Goal: Information Seeking & Learning: Learn about a topic

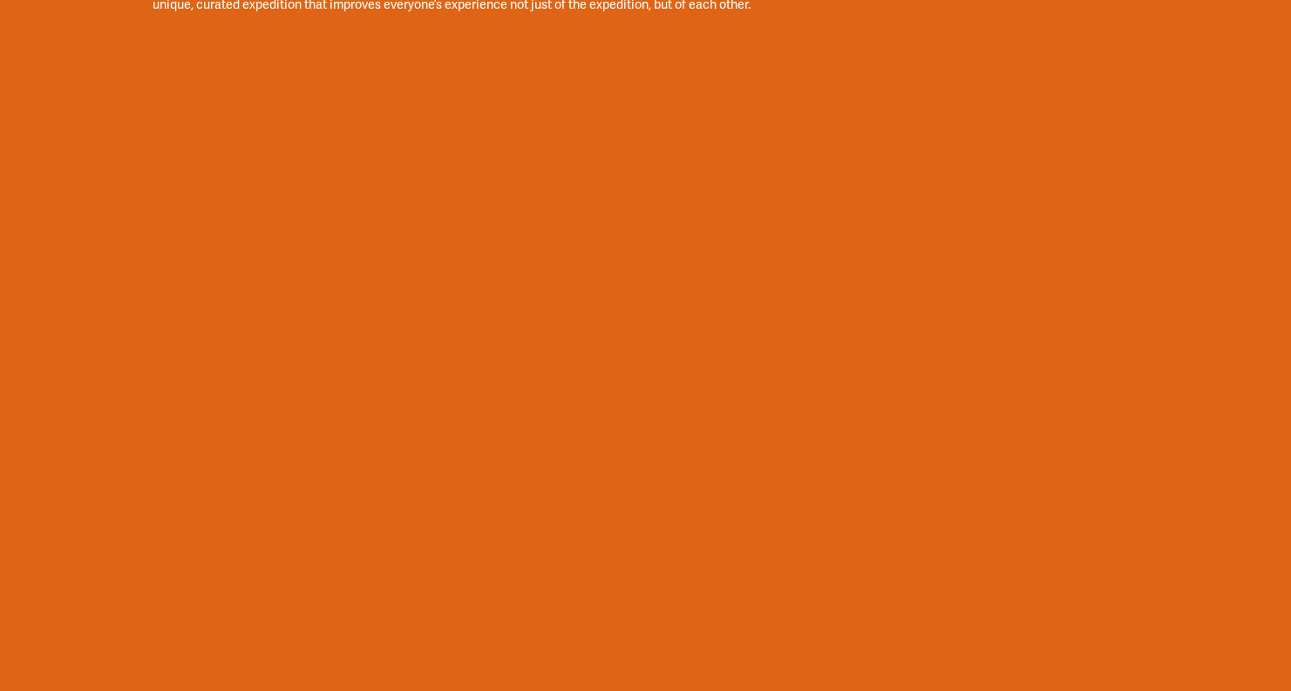
scroll to position [3165, 0]
click at [137, 117] on div "JOIN US ON AN ARCTIC EXPEDITION There is a long established tradition in the hi…" at bounding box center [645, 269] width 1291 height 1202
click at [106, 77] on div "JOIN US ON AN ARCTIC EXPEDITION There is a long established tradition in the hi…" at bounding box center [645, 269] width 1291 height 1202
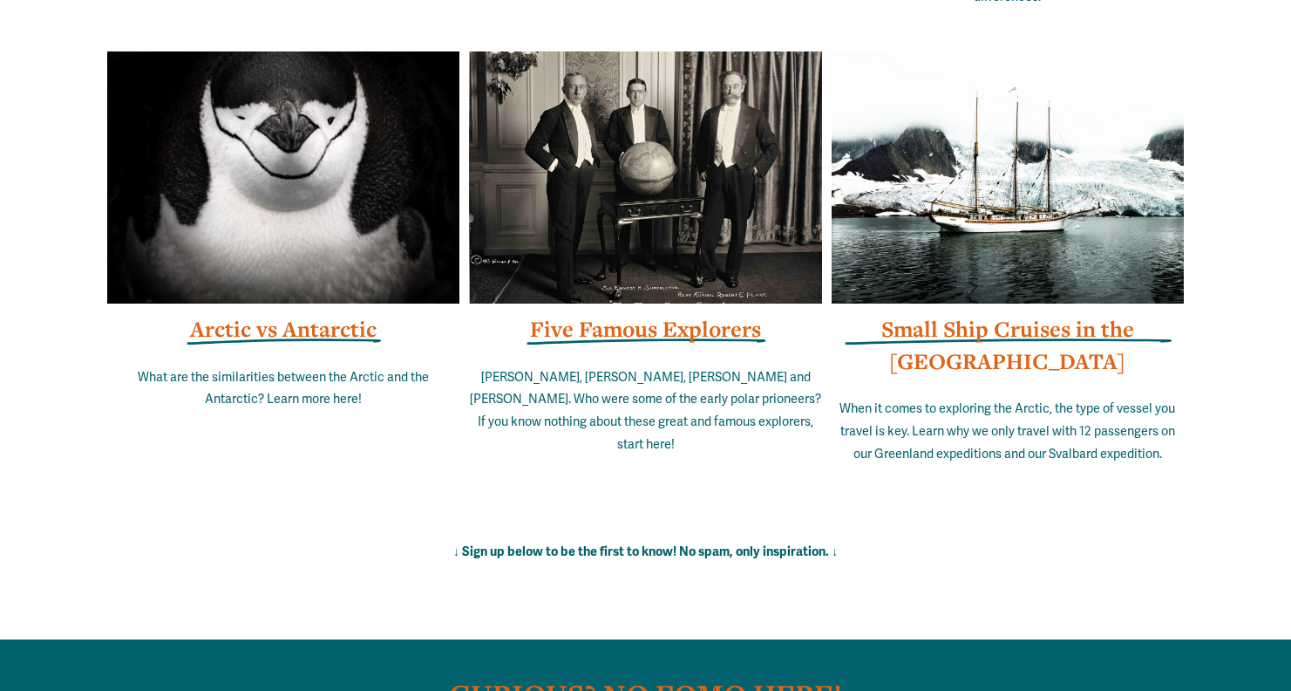
scroll to position [11078, 0]
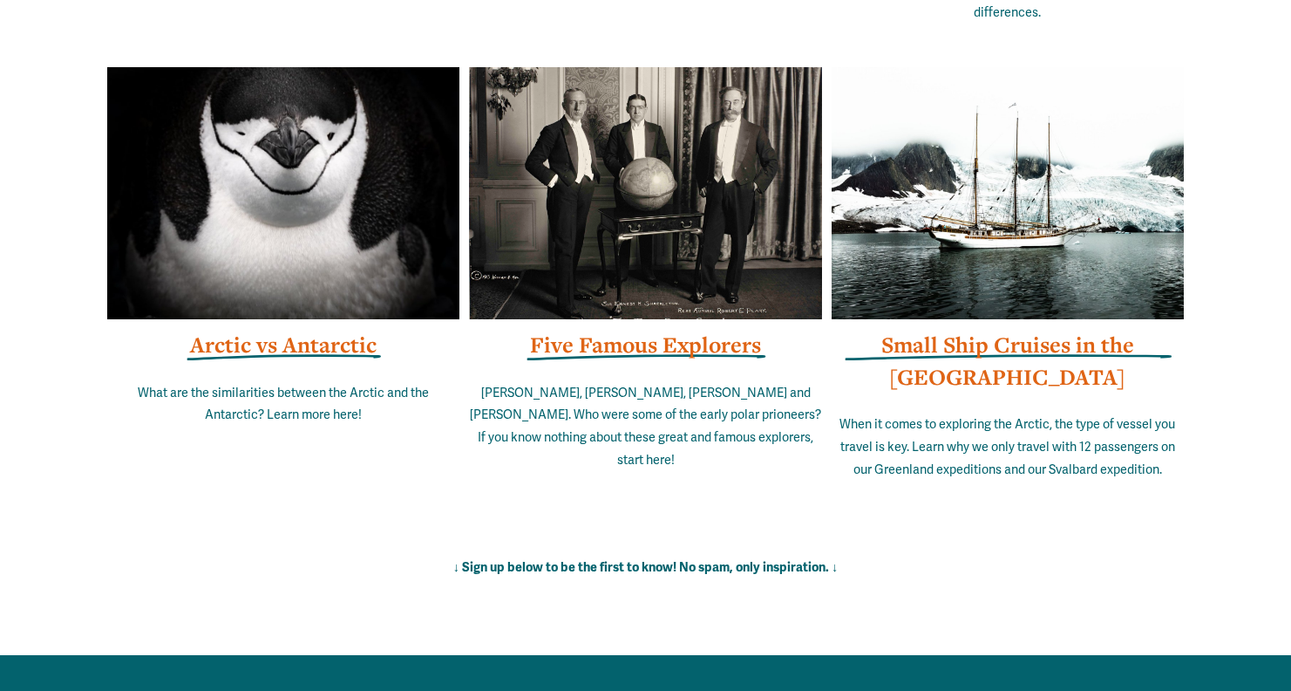
click at [972, 339] on strong "Small Ship Cruises in the Arctic" at bounding box center [1008, 360] width 253 height 61
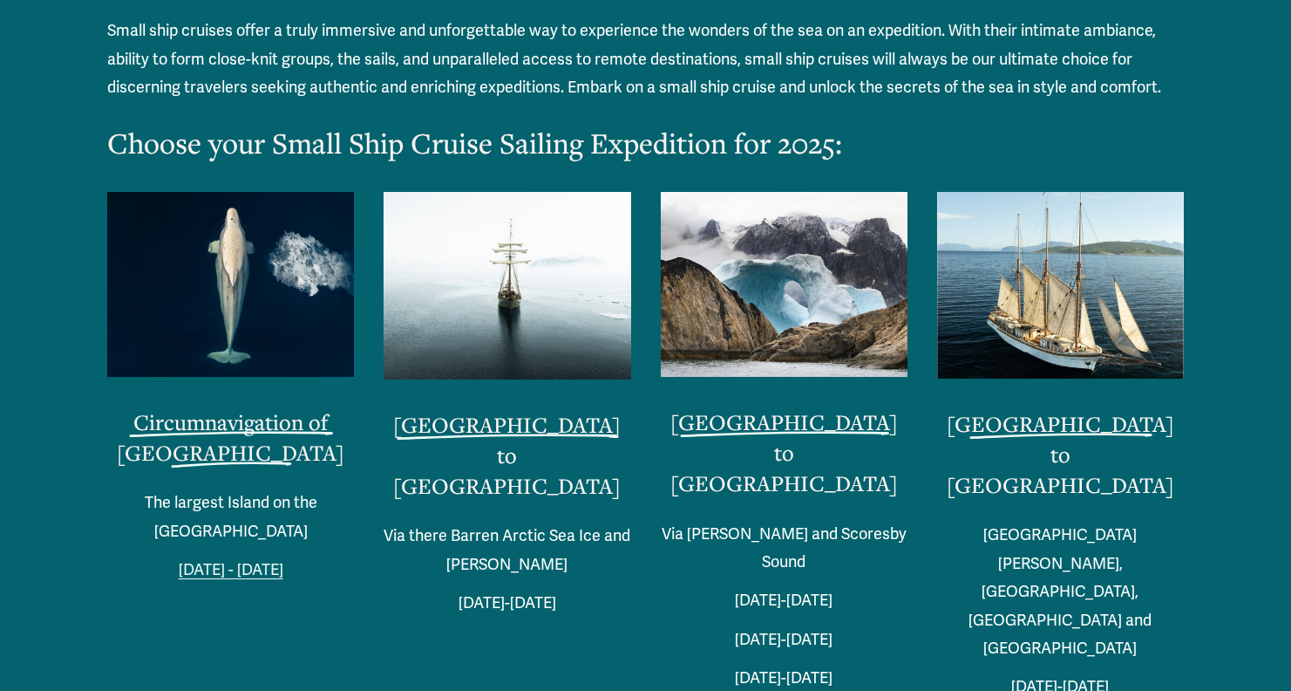
scroll to position [3764, 0]
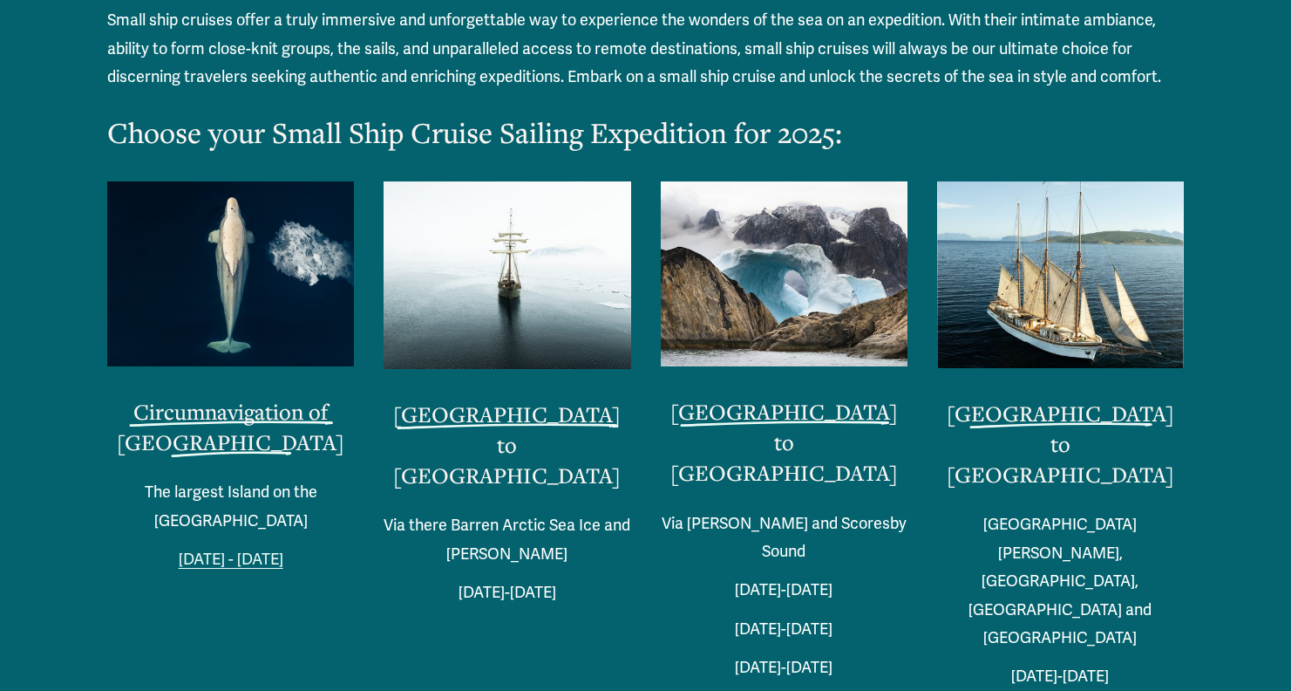
click at [259, 397] on link "Circumnavigation of Spitsbergen" at bounding box center [231, 426] width 228 height 59
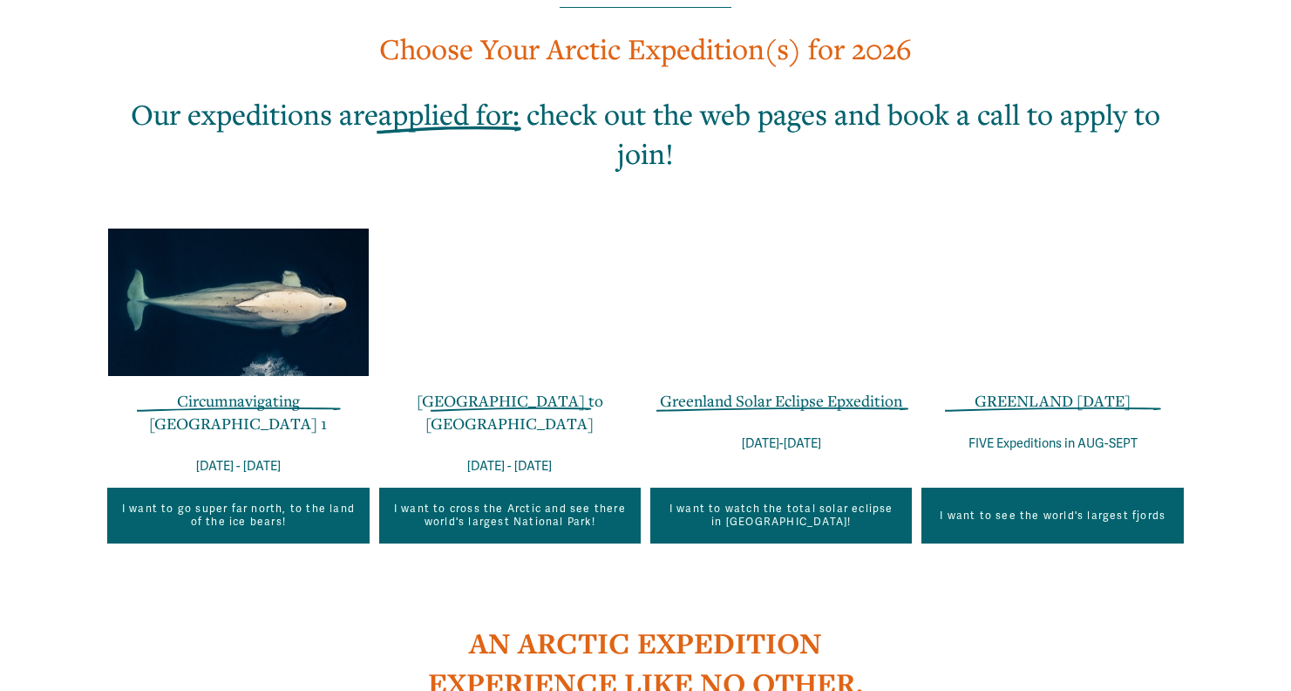
scroll to position [1044, 0]
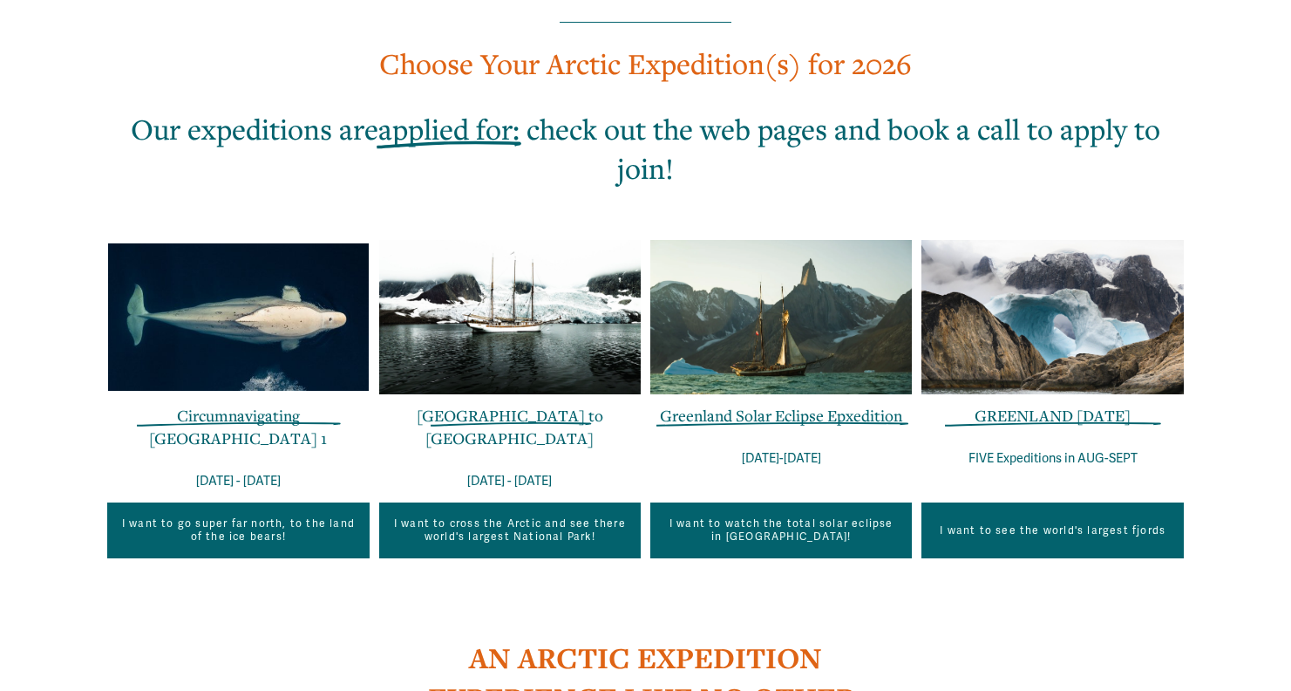
click at [187, 311] on div at bounding box center [238, 316] width 262 height 147
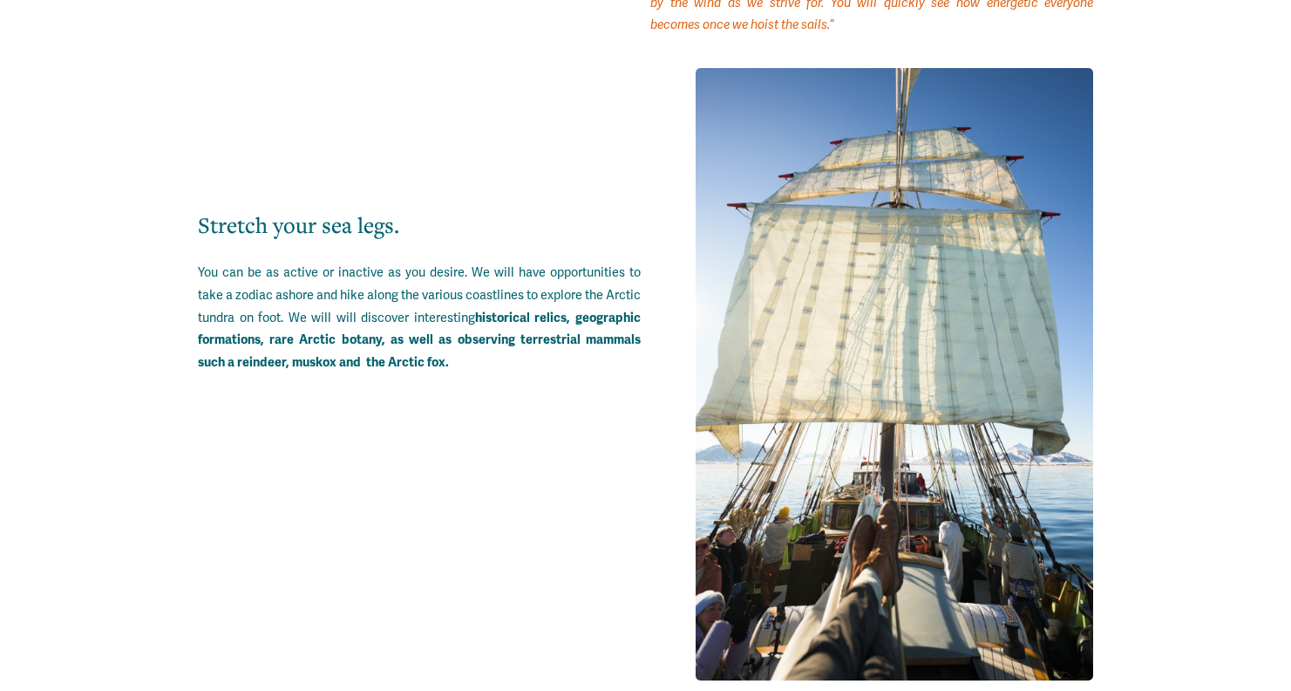
scroll to position [6467, 0]
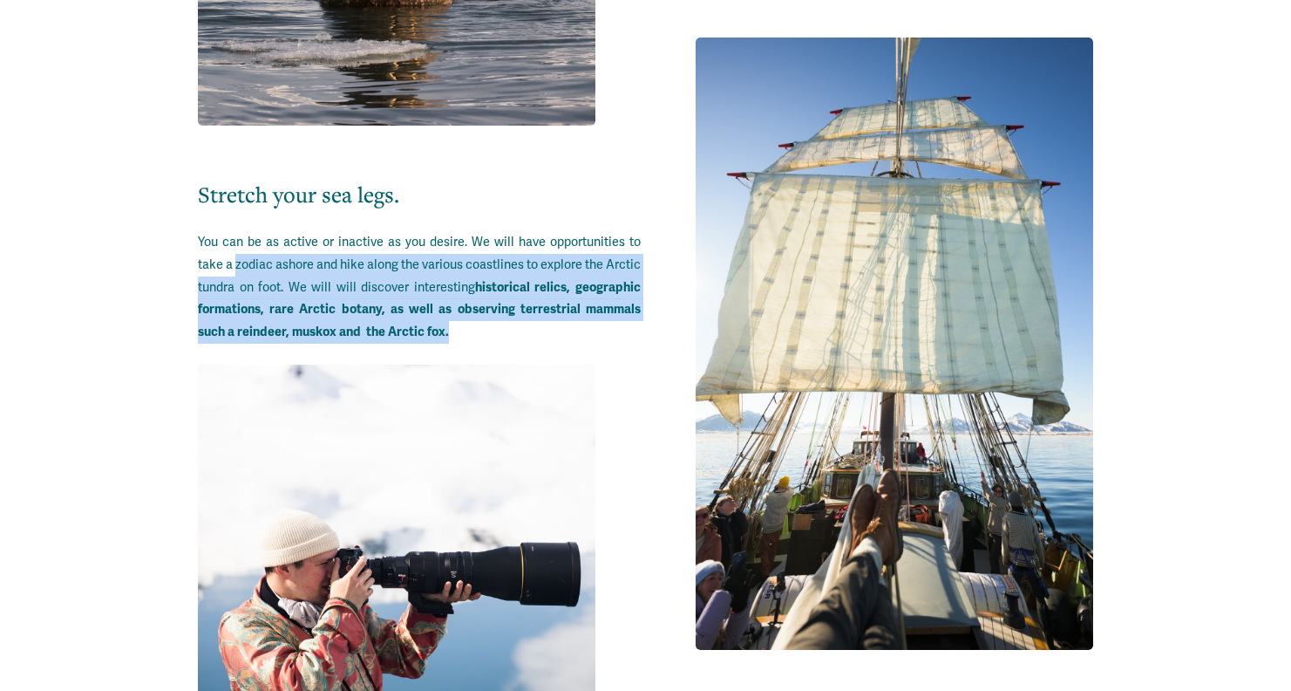
drag, startPoint x: 240, startPoint y: 255, endPoint x: 541, endPoint y: 322, distance: 308.2
click at [541, 322] on p "You can be as active or inactive as you desire. We will have opportunities to t…" at bounding box center [419, 287] width 443 height 113
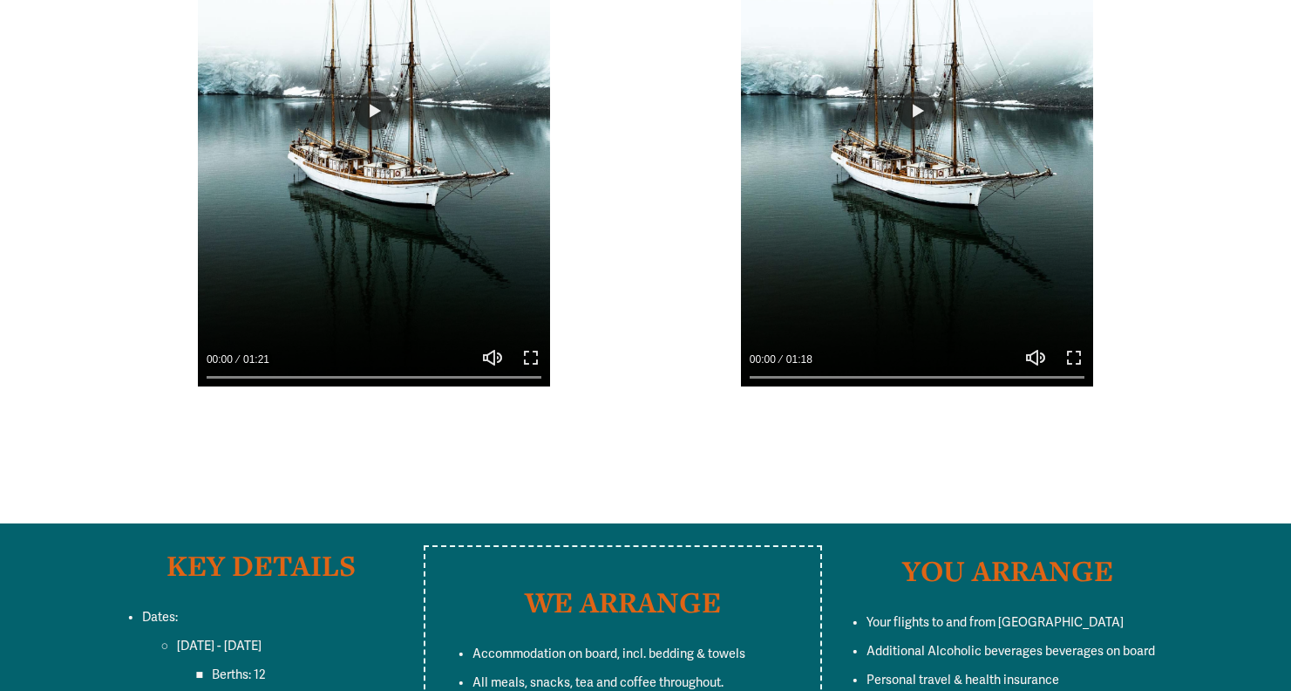
scroll to position [12817, 0]
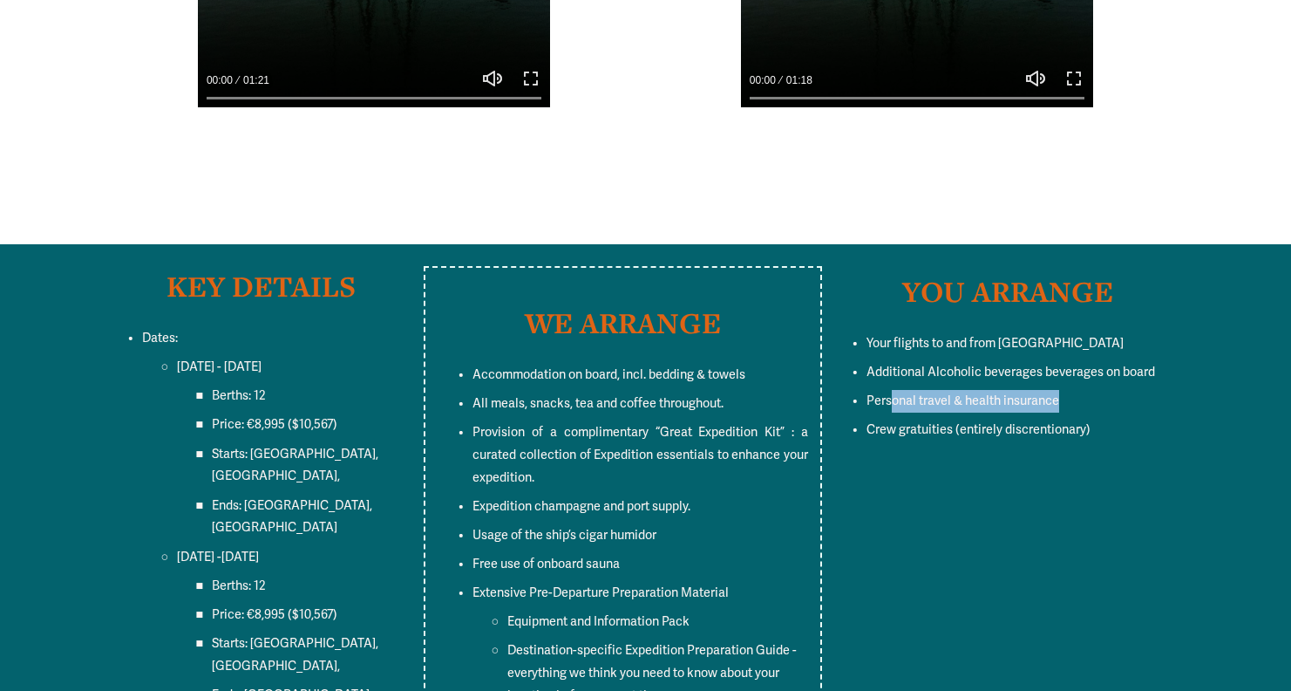
drag, startPoint x: 892, startPoint y: 330, endPoint x: 1063, endPoint y: 329, distance: 170.9
click at [1063, 390] on p "Personal travel & health insurance" at bounding box center [1025, 401] width 317 height 23
drag, startPoint x: 903, startPoint y: 354, endPoint x: 1073, endPoint y: 357, distance: 169.2
click at [1073, 422] on span "Crew gratuities (entirely discrentionary)" at bounding box center [979, 429] width 224 height 15
click at [979, 386] on div "WE ARRANGE Accommodation on board, incl. bedding & towels All meals, snacks, te…" at bounding box center [645, 646] width 1291 height 760
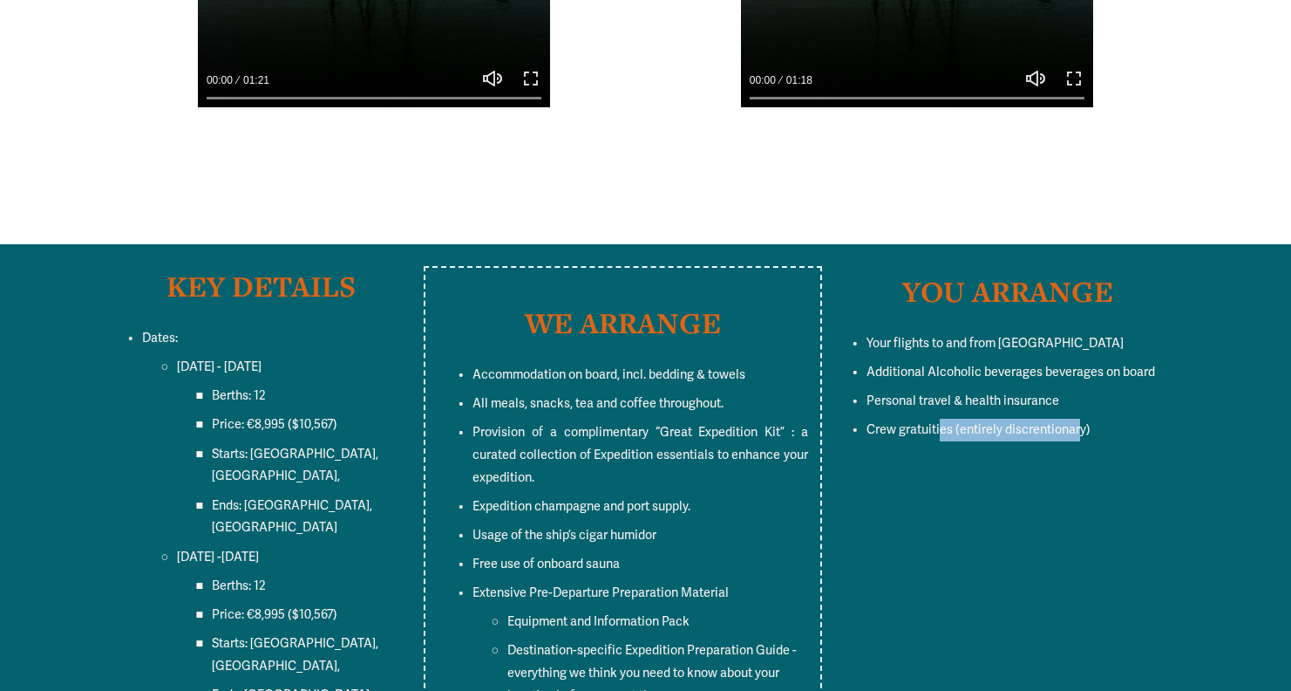
drag, startPoint x: 939, startPoint y: 362, endPoint x: 1082, endPoint y: 363, distance: 143.0
click at [1082, 422] on span "Crew gratuities (entirely discrentionary)" at bounding box center [979, 429] width 224 height 15
click at [530, 364] on p "Accommodation on board, incl. bedding & towels" at bounding box center [641, 375] width 336 height 23
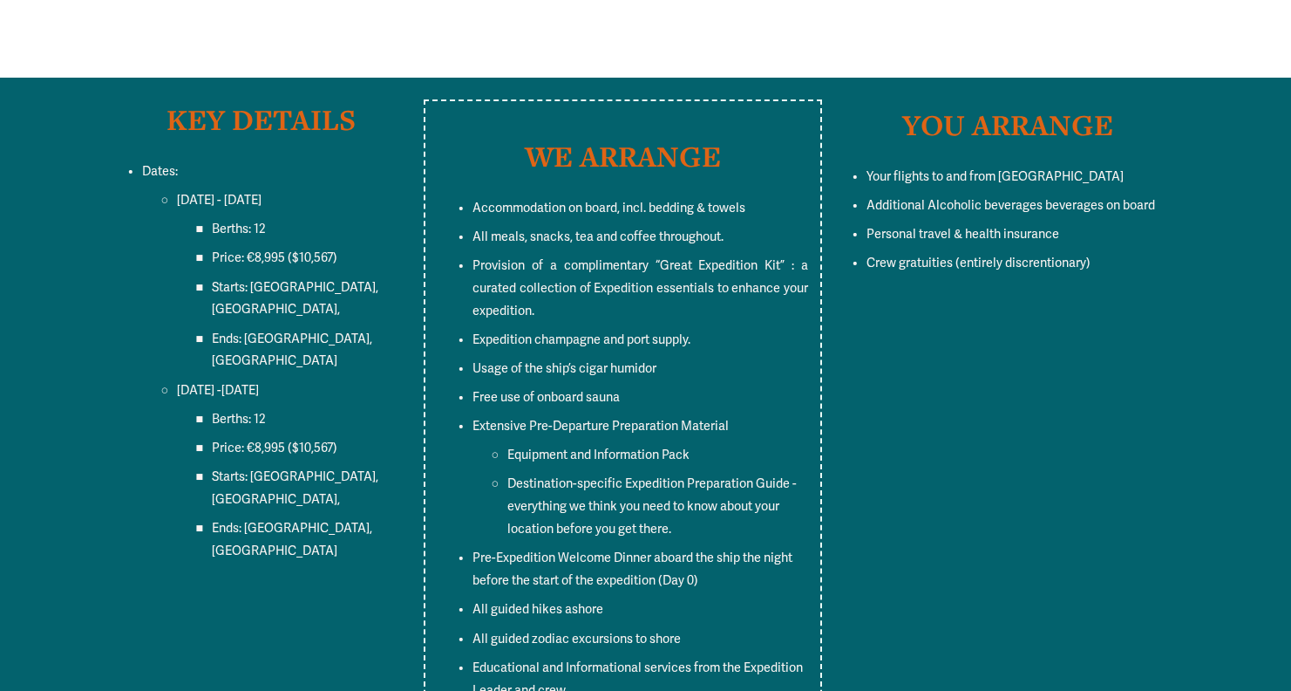
scroll to position [12991, 0]
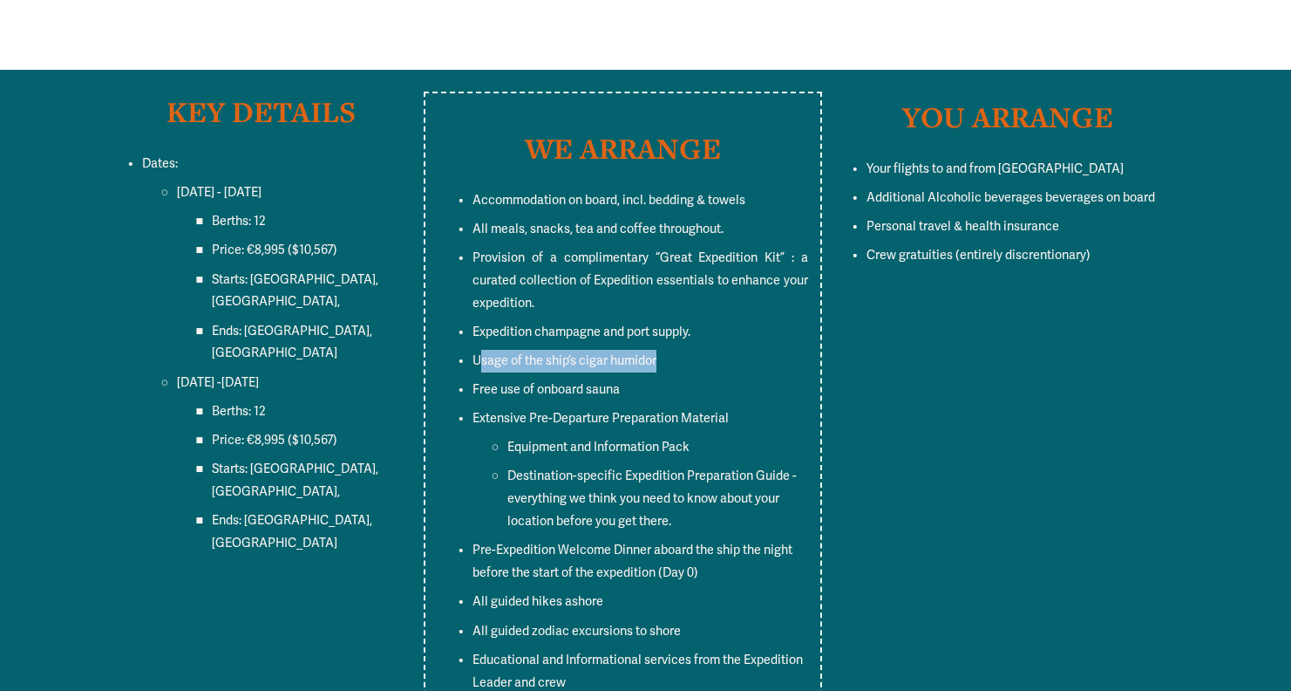
drag, startPoint x: 481, startPoint y: 261, endPoint x: 690, endPoint y: 263, distance: 208.4
click at [690, 350] on p "Usage of the ship’s cigar humidor" at bounding box center [641, 361] width 336 height 23
click at [621, 281] on ul "Accommodation on board, incl. bedding & towels All meals, snacks, tea and coffe…" at bounding box center [623, 484] width 371 height 591
drag, startPoint x: 514, startPoint y: 286, endPoint x: 635, endPoint y: 291, distance: 120.5
click at [635, 378] on p "Free use of onboard sauna" at bounding box center [641, 389] width 336 height 23
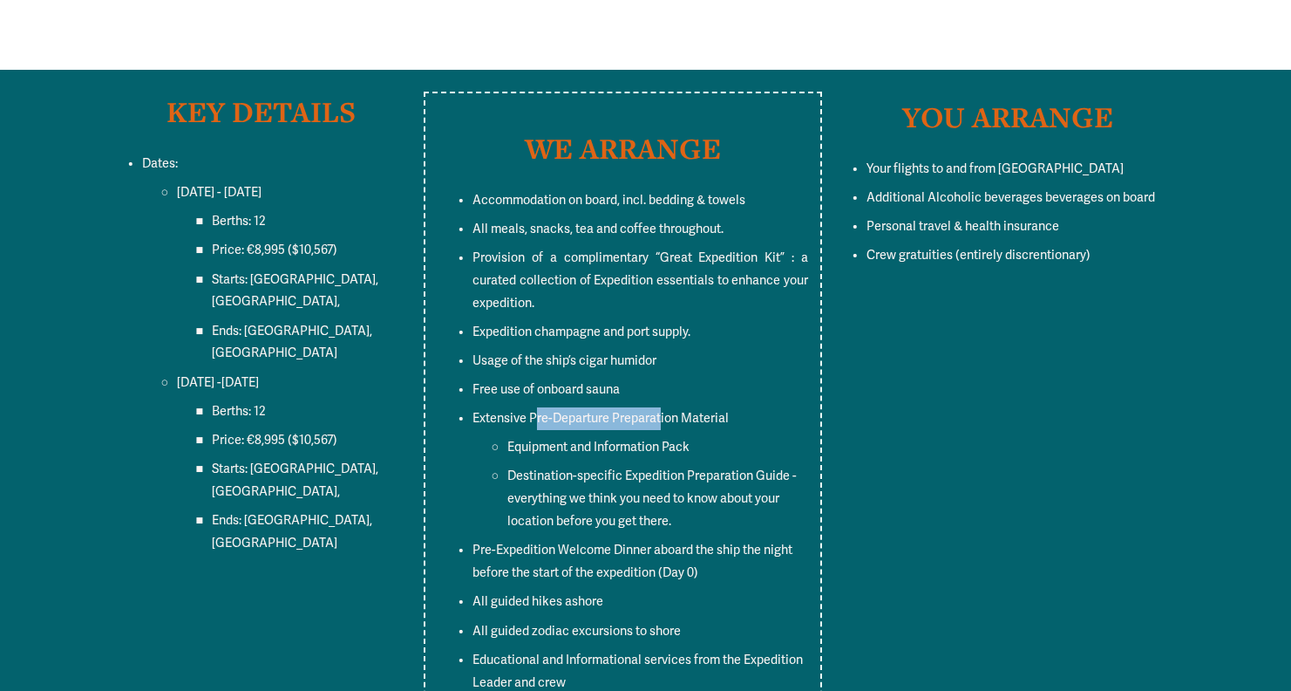
drag, startPoint x: 536, startPoint y: 314, endPoint x: 664, endPoint y: 315, distance: 128.2
click at [664, 407] on p "Extensive Pre-Departure Preparation Material" at bounding box center [641, 418] width 336 height 23
drag, startPoint x: 572, startPoint y: 340, endPoint x: 679, endPoint y: 340, distance: 107.3
click at [679, 436] on p "Equipment and Information Pack" at bounding box center [658, 447] width 301 height 23
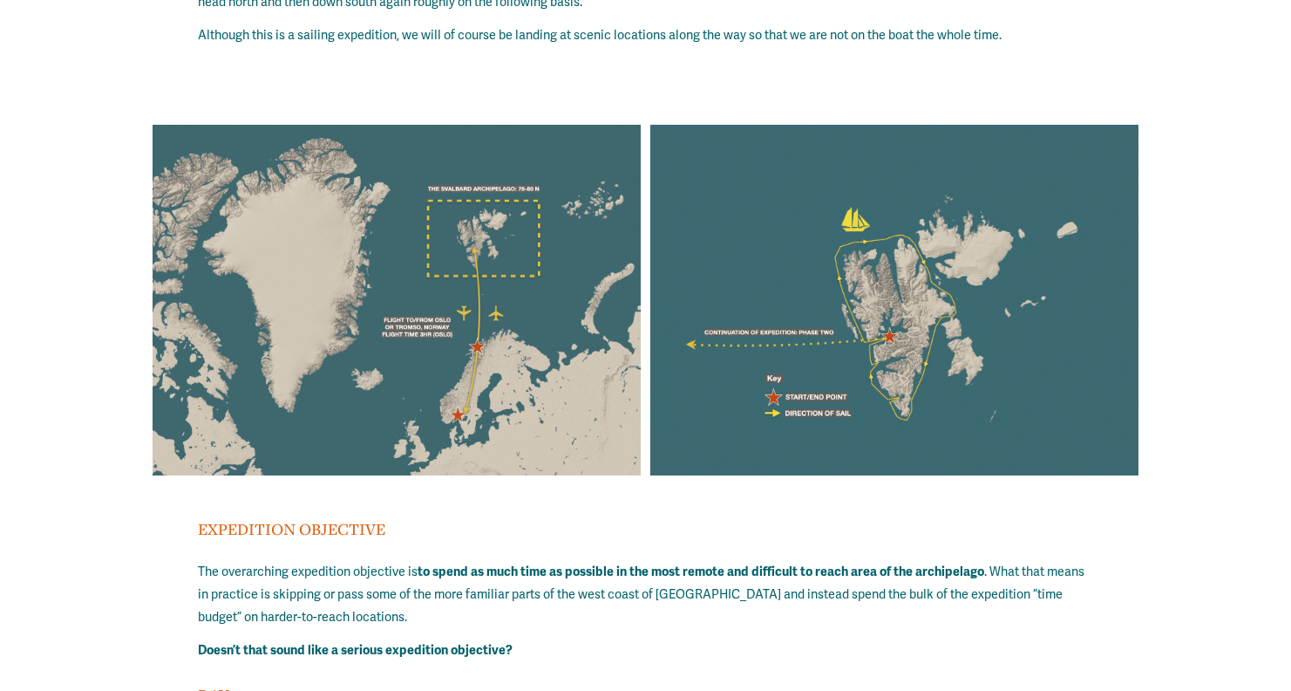
scroll to position [14100, 0]
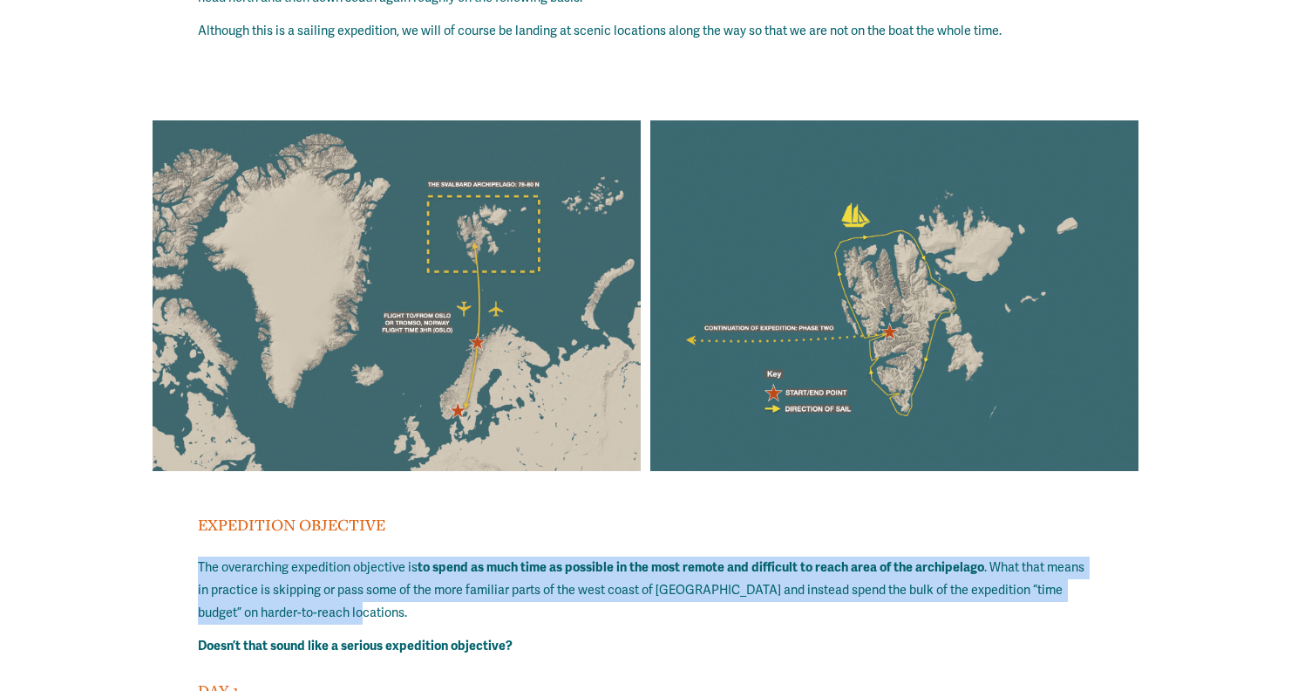
drag, startPoint x: 402, startPoint y: 420, endPoint x: 482, endPoint y: 474, distance: 96.3
click at [478, 556] on p "The overarching expedition objective is to spend as much time as possible in th…" at bounding box center [646, 590] width 896 height 68
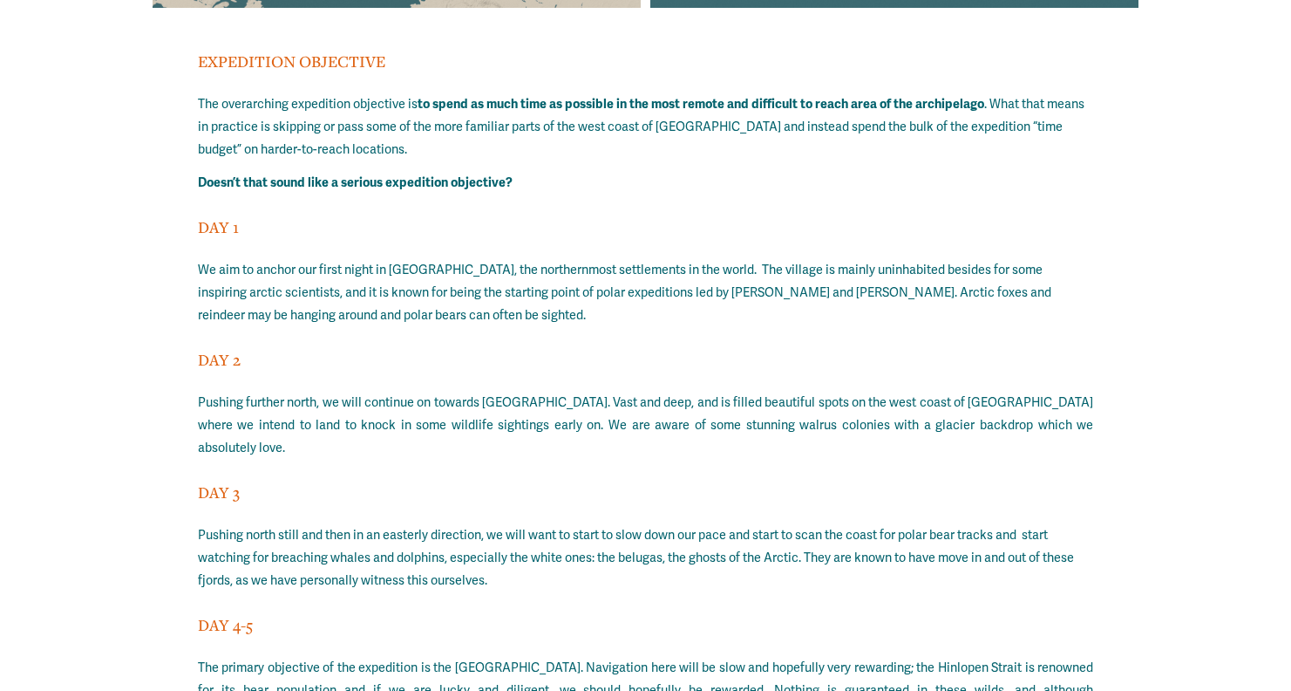
scroll to position [14565, 0]
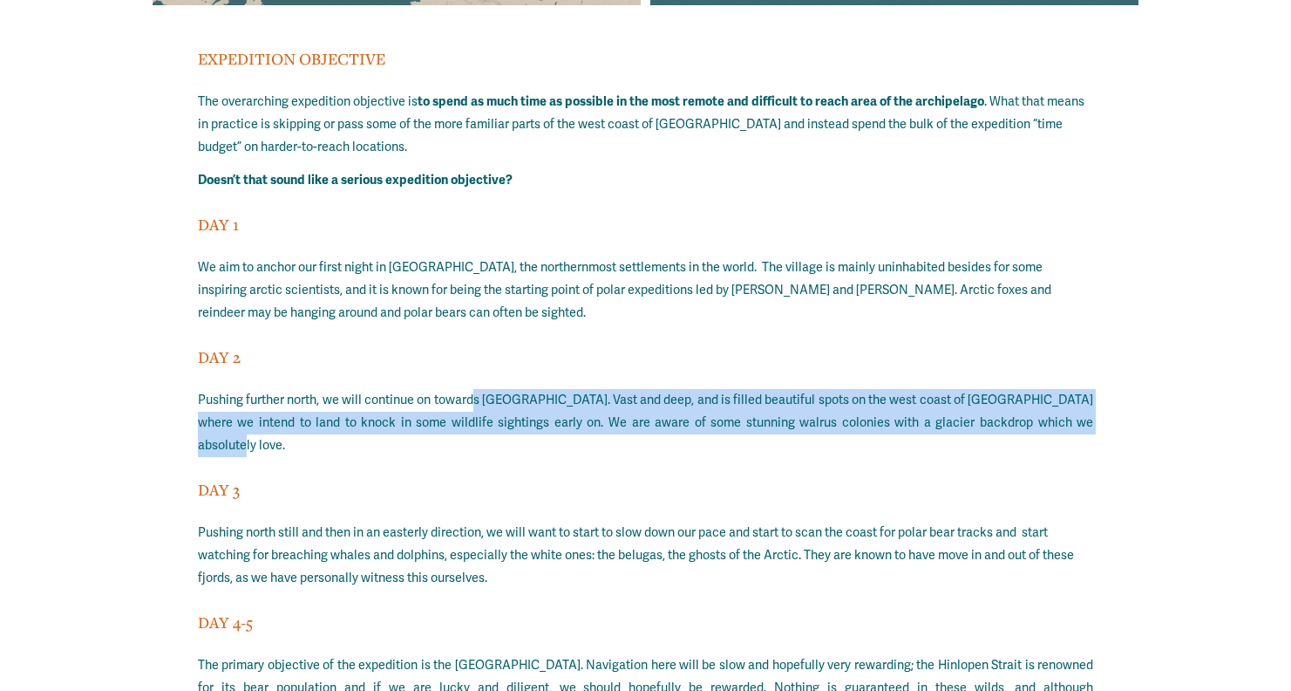
drag, startPoint x: 485, startPoint y: 263, endPoint x: 659, endPoint y: 292, distance: 176.8
click at [659, 389] on p "Pushing further north, we will continue on towards [GEOGRAPHIC_DATA]. Vast and …" at bounding box center [646, 423] width 896 height 68
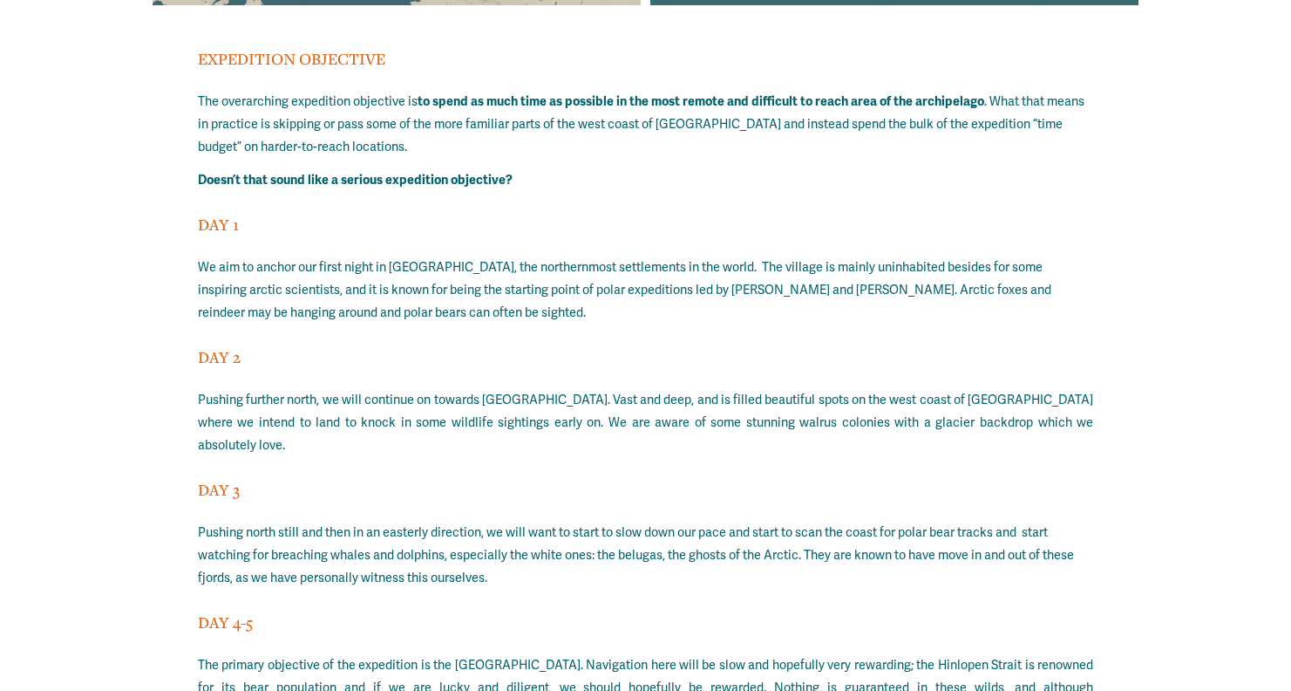
click at [591, 478] on h4 "DAY 3" at bounding box center [646, 489] width 896 height 23
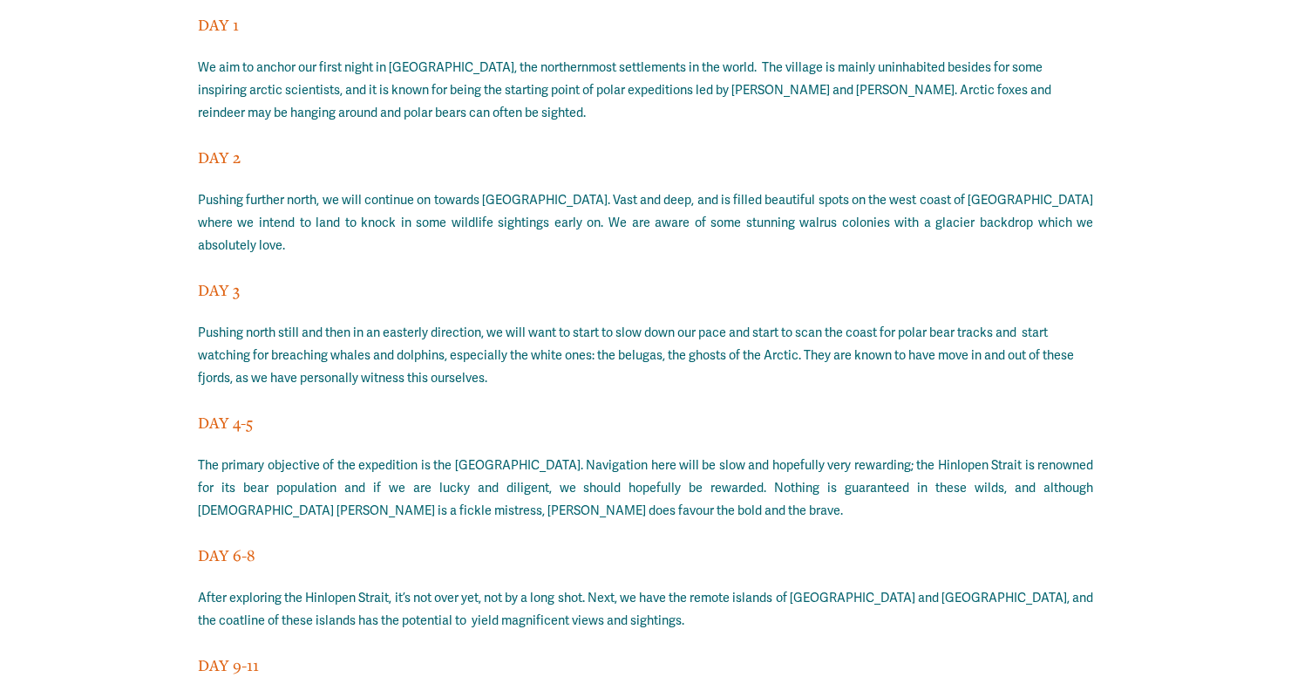
scroll to position [14766, 0]
drag, startPoint x: 832, startPoint y: 177, endPoint x: 692, endPoint y: 215, distance: 144.5
click at [692, 321] on p "Pushing north still and then in an easterly direction, we will want to start to…" at bounding box center [646, 355] width 896 height 68
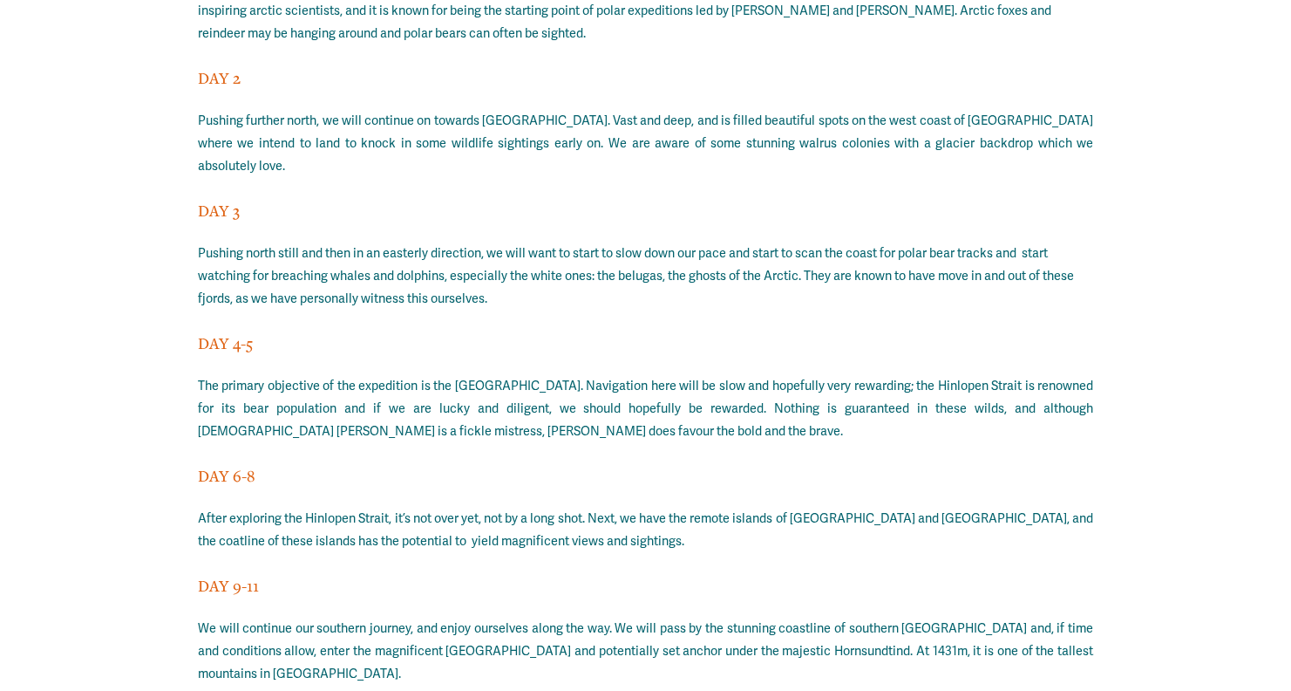
scroll to position [14873, 0]
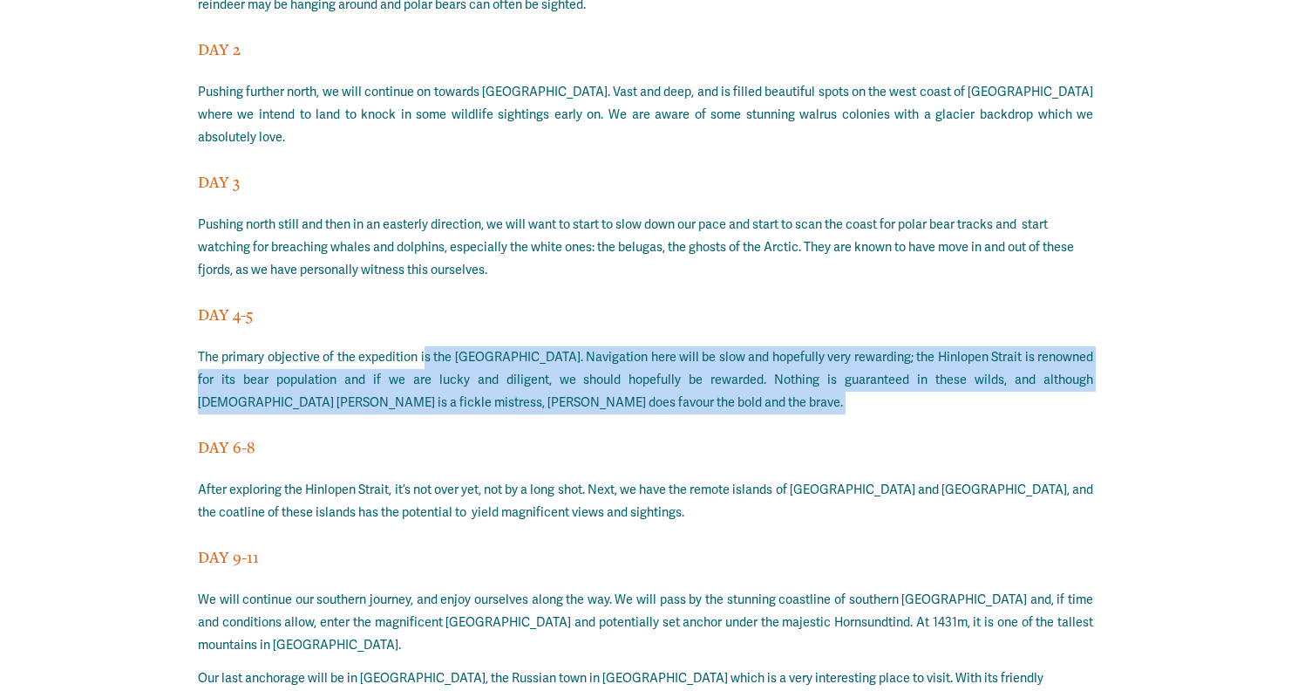
drag, startPoint x: 427, startPoint y: 191, endPoint x: 543, endPoint y: 264, distance: 137.2
click at [543, 264] on div "EXPEDITION OBJECTIVE The overarching expedition objective is to spend as much t…" at bounding box center [646, 292] width 896 height 1106
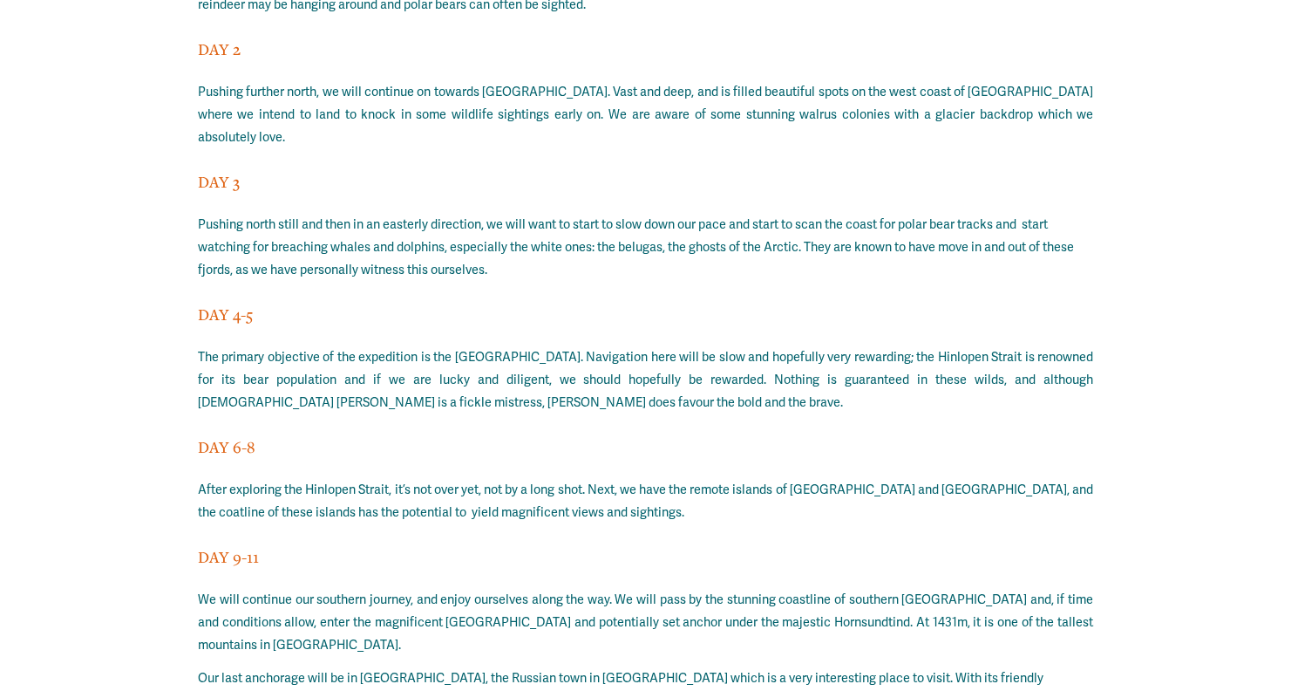
click at [543, 264] on div "EXPEDITION OBJECTIVE The overarching expedition objective is to spend as much t…" at bounding box center [646, 292] width 896 height 1106
click at [542, 346] on p "The primary objective of the expedition is the [GEOGRAPHIC_DATA]. Navigation he…" at bounding box center [646, 380] width 896 height 68
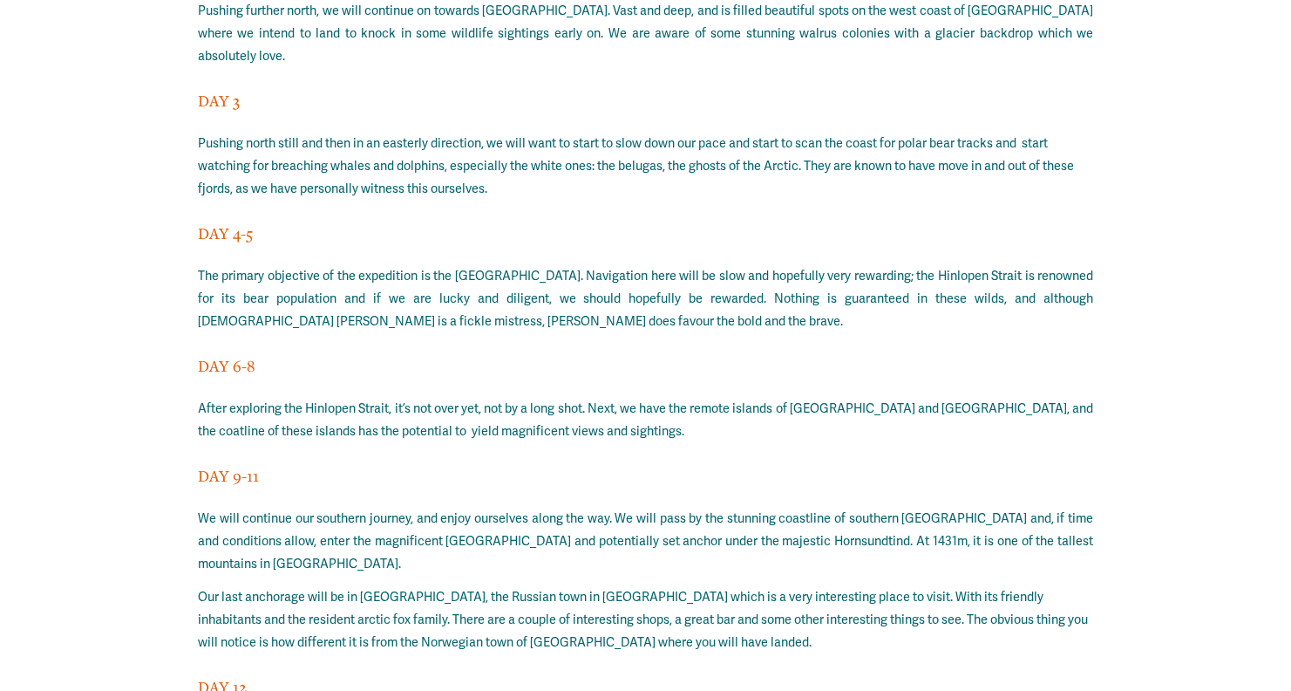
scroll to position [14963, 0]
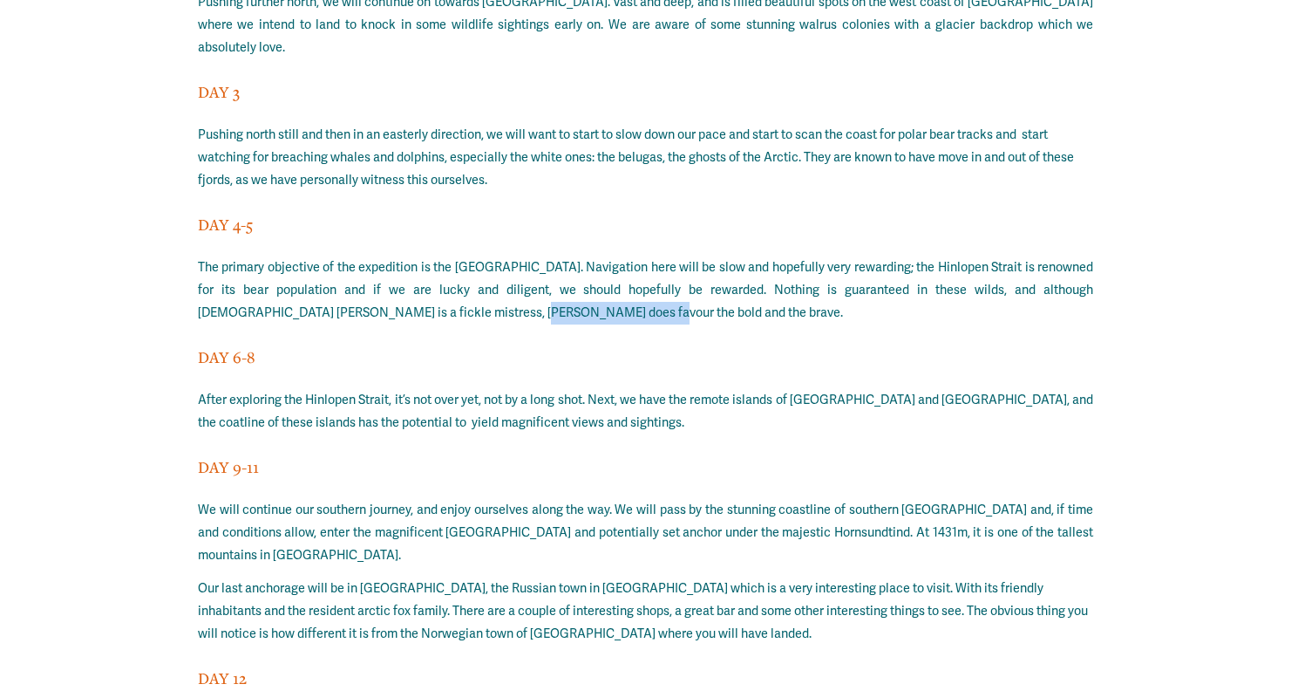
drag, startPoint x: 380, startPoint y: 152, endPoint x: 495, endPoint y: 152, distance: 115.1
click at [495, 256] on p "The primary objective of the expedition is the [GEOGRAPHIC_DATA]. Navigation he…" at bounding box center [646, 290] width 896 height 68
click at [300, 389] on p "After exploring the Hinlopen Strait, it’s not over yet, not by a long shot. Nex…" at bounding box center [646, 411] width 896 height 45
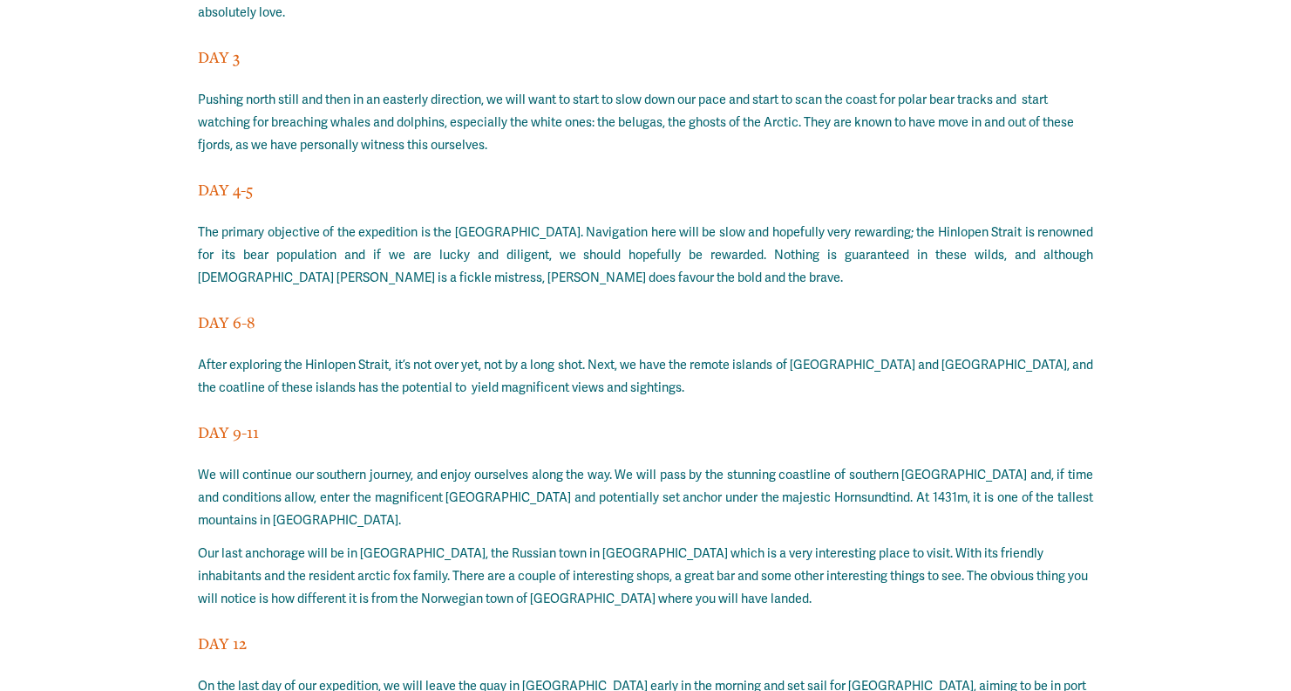
scroll to position [15036, 0]
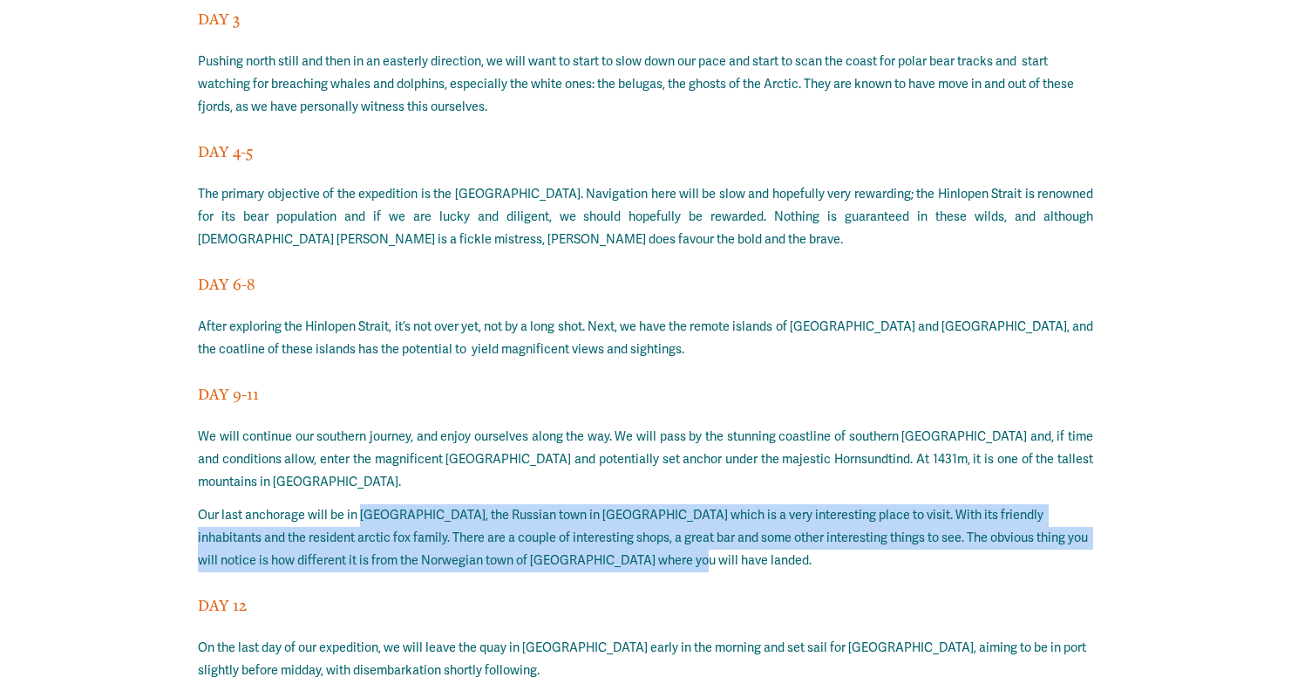
drag, startPoint x: 359, startPoint y: 345, endPoint x: 652, endPoint y: 388, distance: 296.1
click at [652, 504] on p "Our last anchorage will be in [GEOGRAPHIC_DATA], the Russian town in [GEOGRAPHI…" at bounding box center [646, 538] width 896 height 68
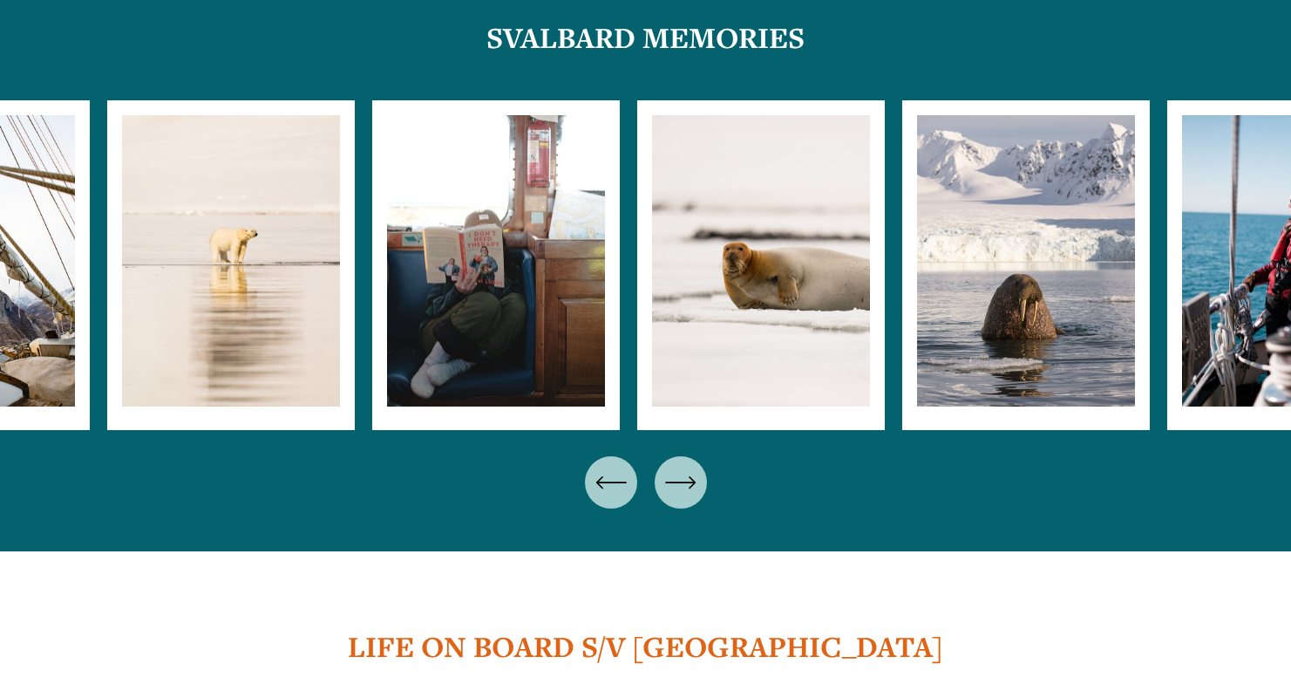
scroll to position [10762, 0]
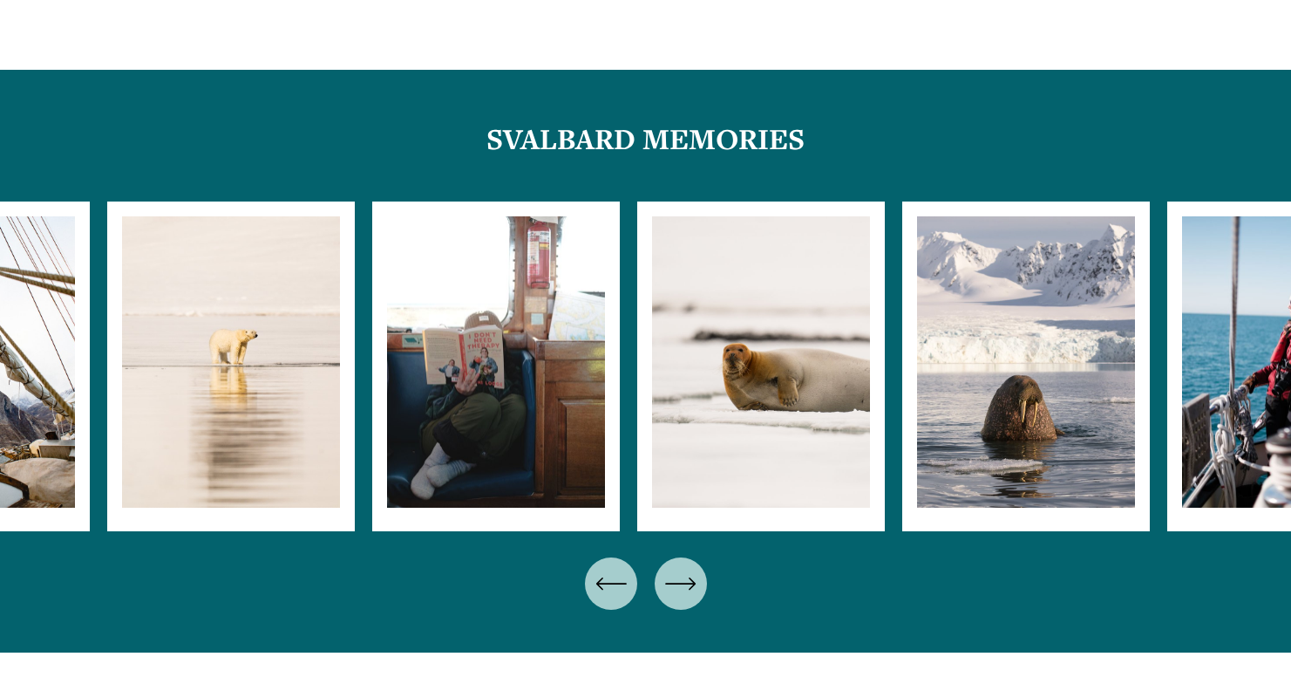
click at [534, 318] on ul "Carousel" at bounding box center [645, 366] width 1077 height 330
click at [697, 557] on div "\a \a \a Next\a \a" at bounding box center [681, 583] width 52 height 52
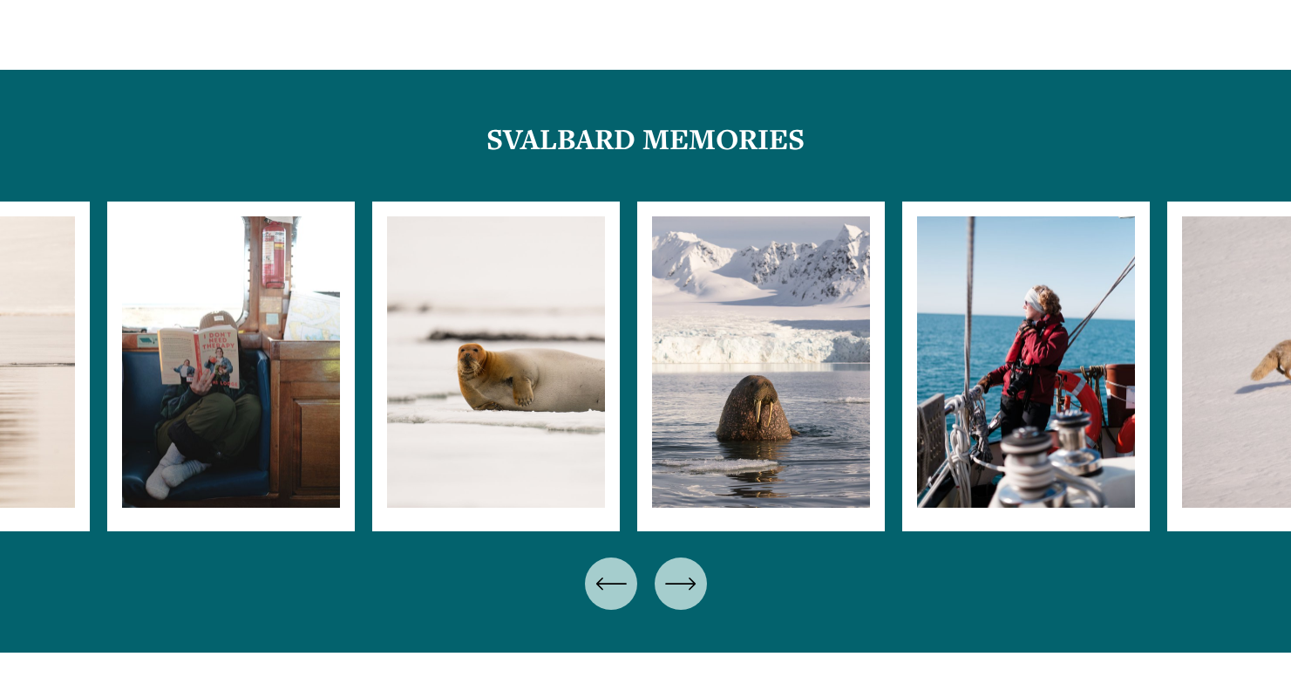
click at [696, 568] on icon "\a \a \a Next\a \a" at bounding box center [680, 583] width 31 height 31
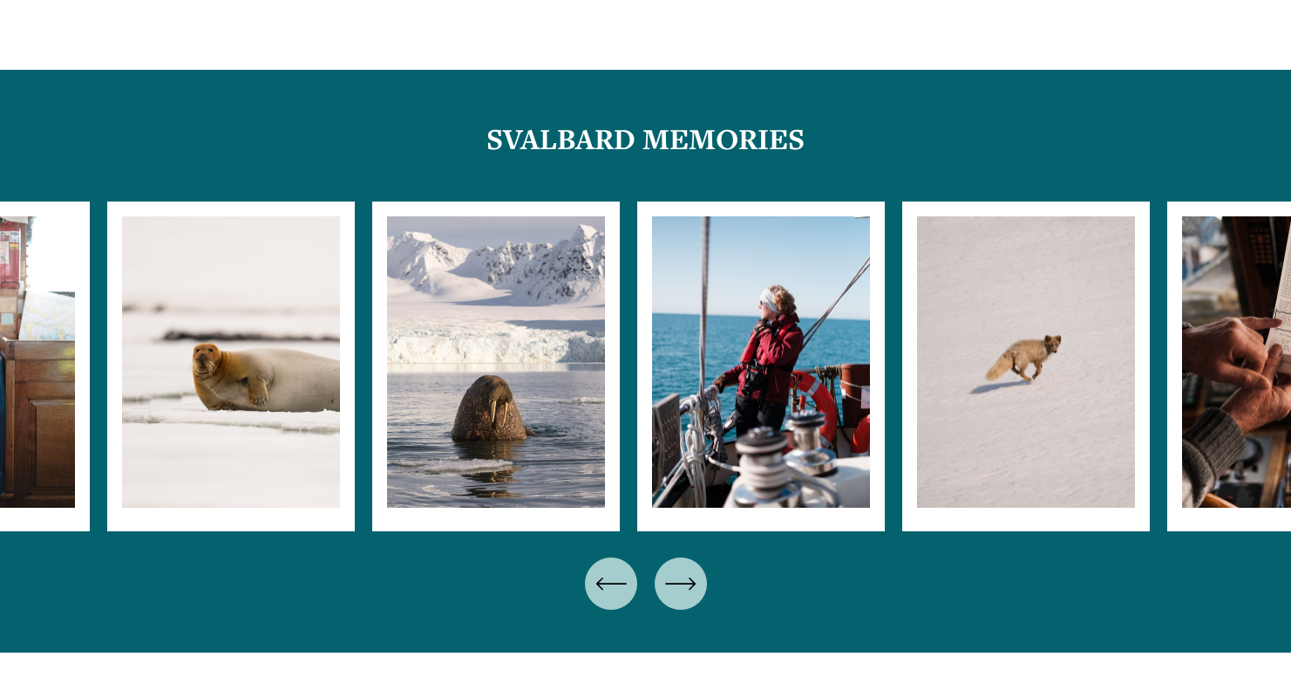
click at [696, 568] on icon "\a \a \a Next\a \a" at bounding box center [680, 583] width 31 height 31
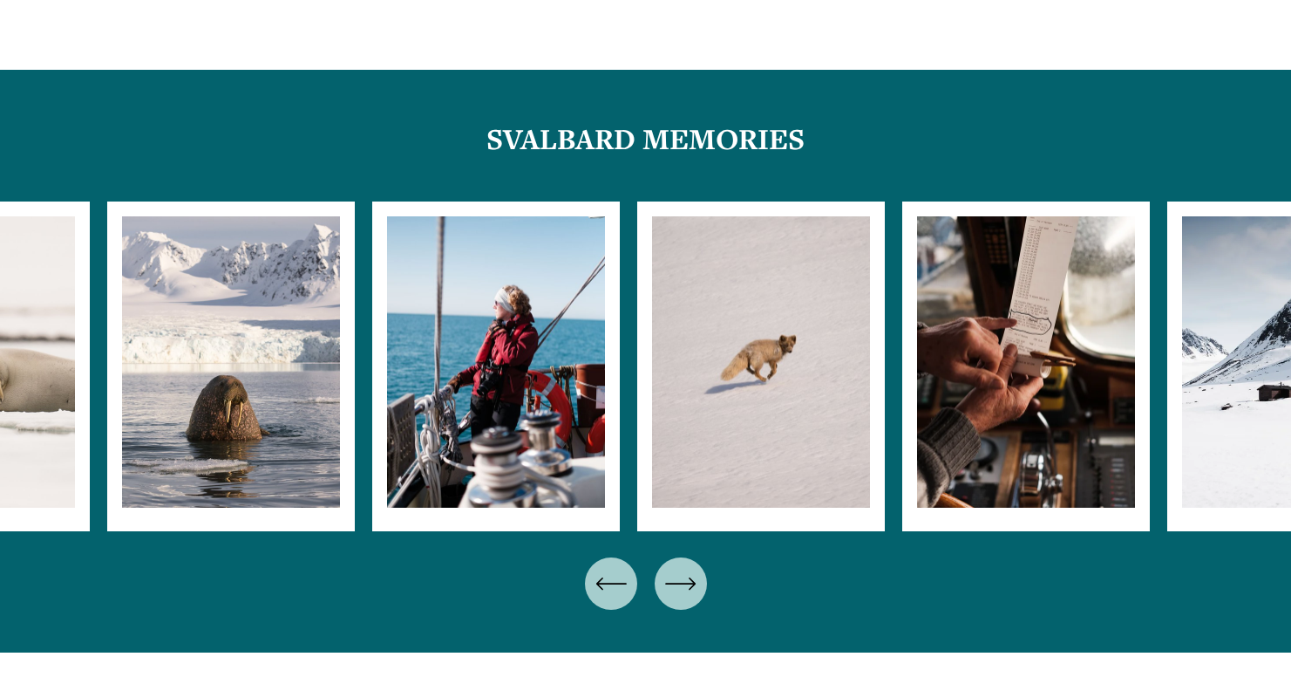
click at [696, 568] on icon "\a \a \a Next\a \a" at bounding box center [680, 583] width 31 height 31
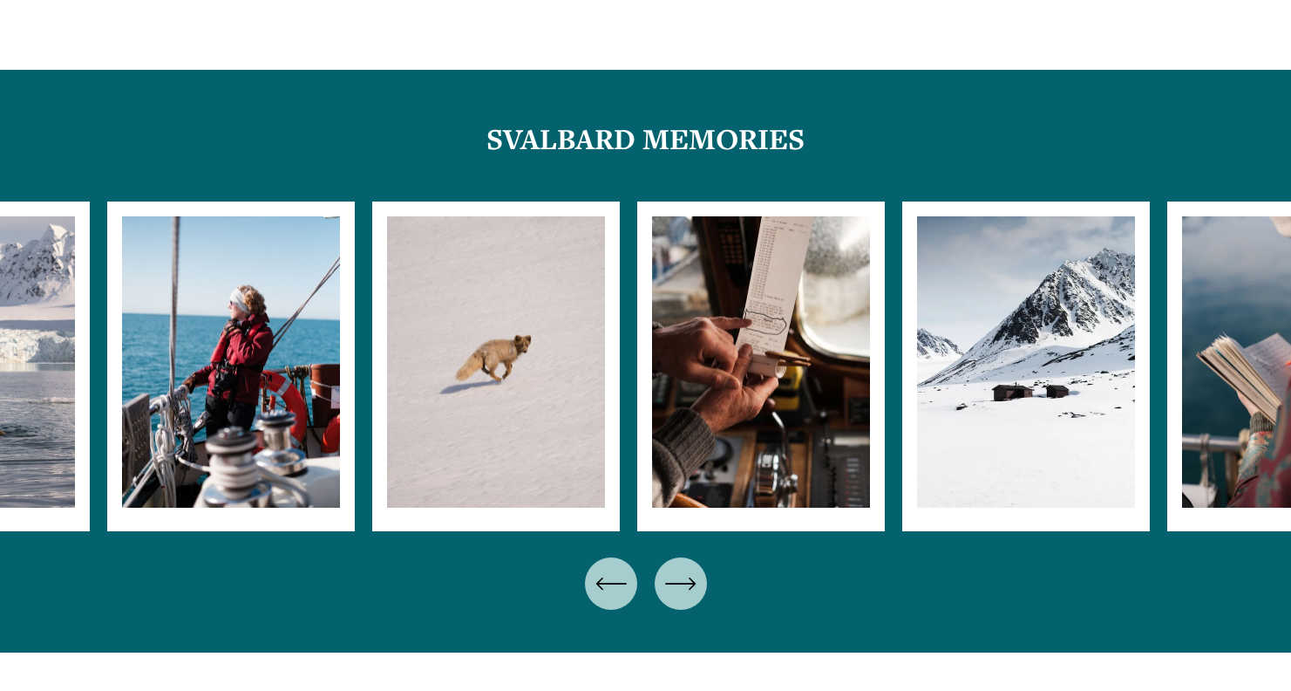
click at [696, 568] on icon "\a \a \a Next\a \a" at bounding box center [680, 583] width 31 height 31
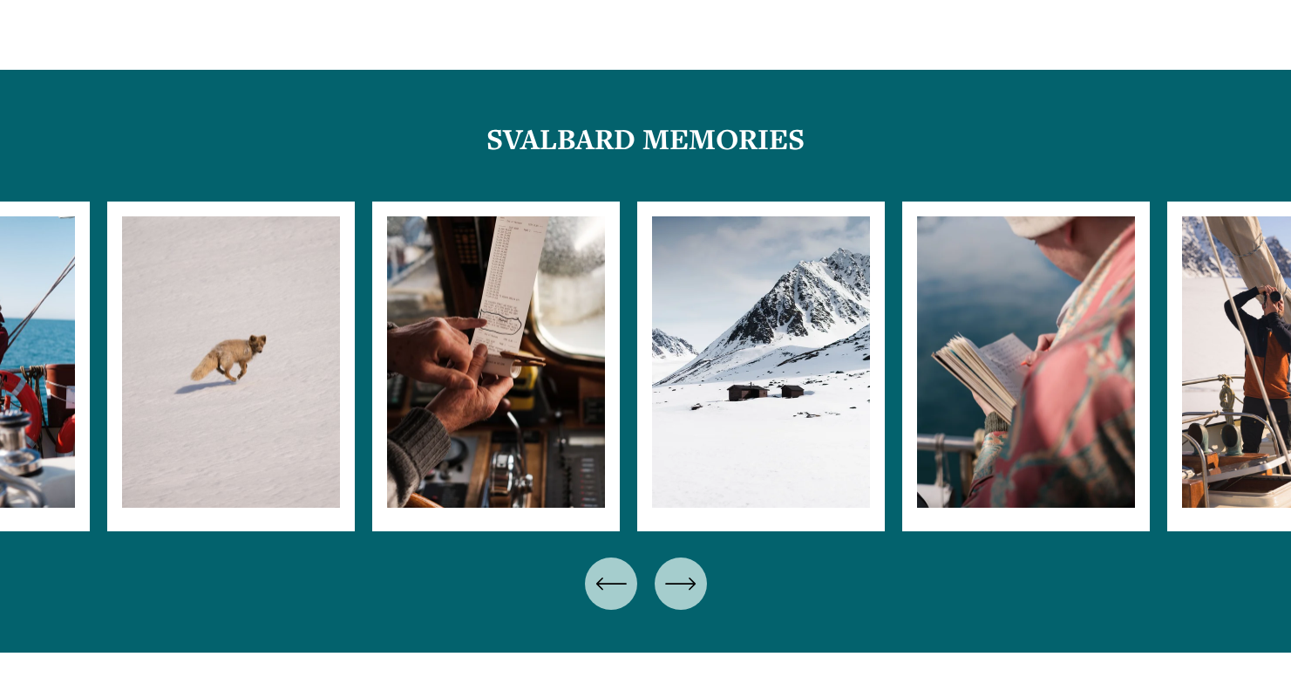
click at [696, 568] on icon "\a \a \a Next\a \a" at bounding box center [680, 583] width 31 height 31
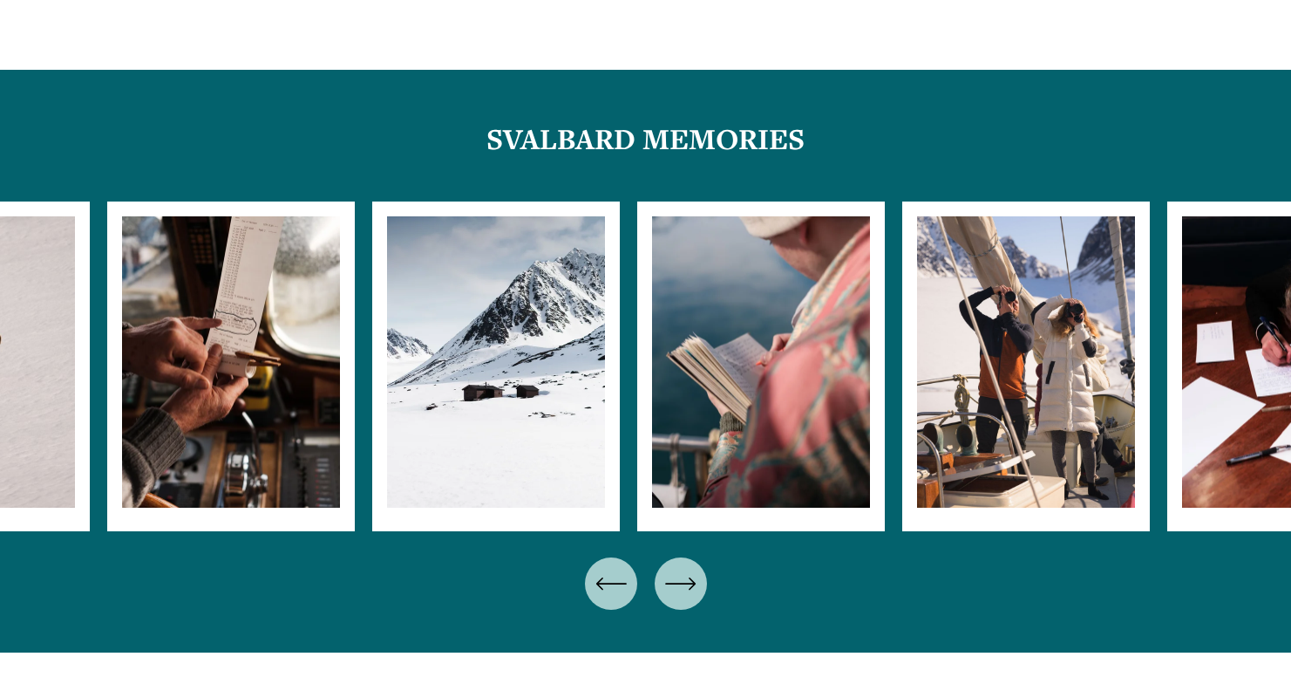
click at [696, 568] on icon "\a \a \a Next\a \a" at bounding box center [680, 583] width 31 height 31
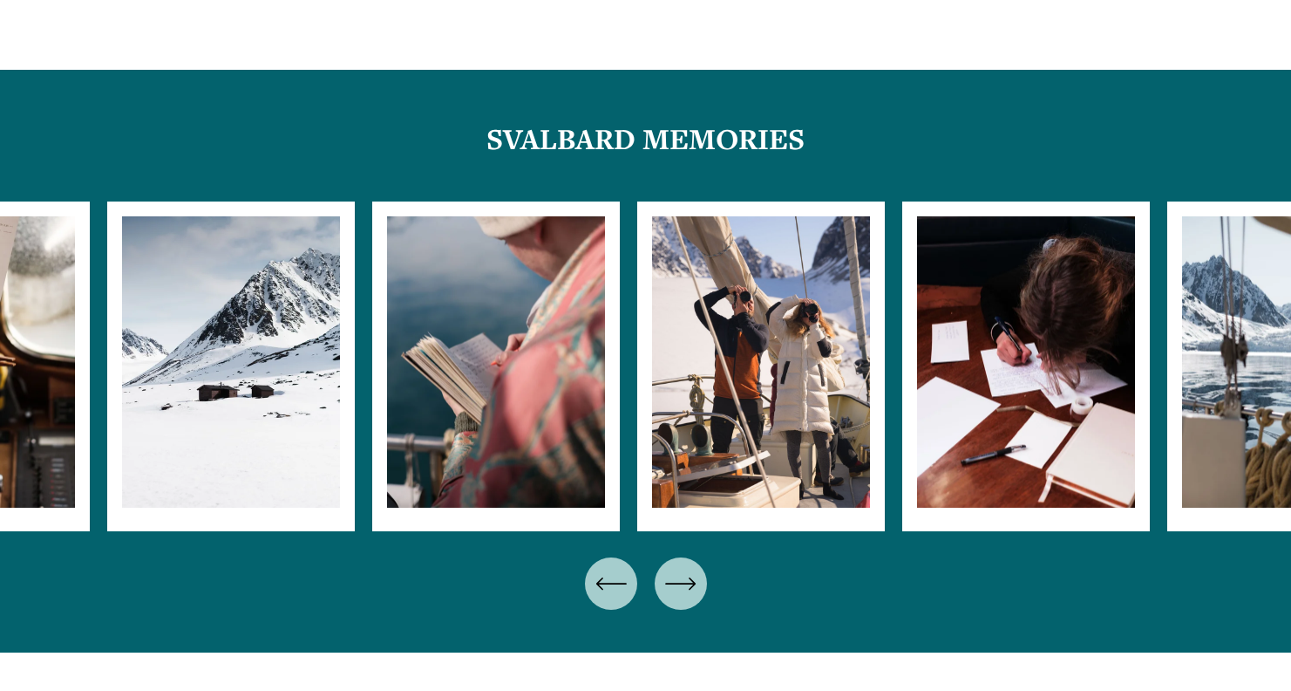
click at [696, 568] on icon "\a \a \a Next\a \a" at bounding box center [680, 583] width 31 height 31
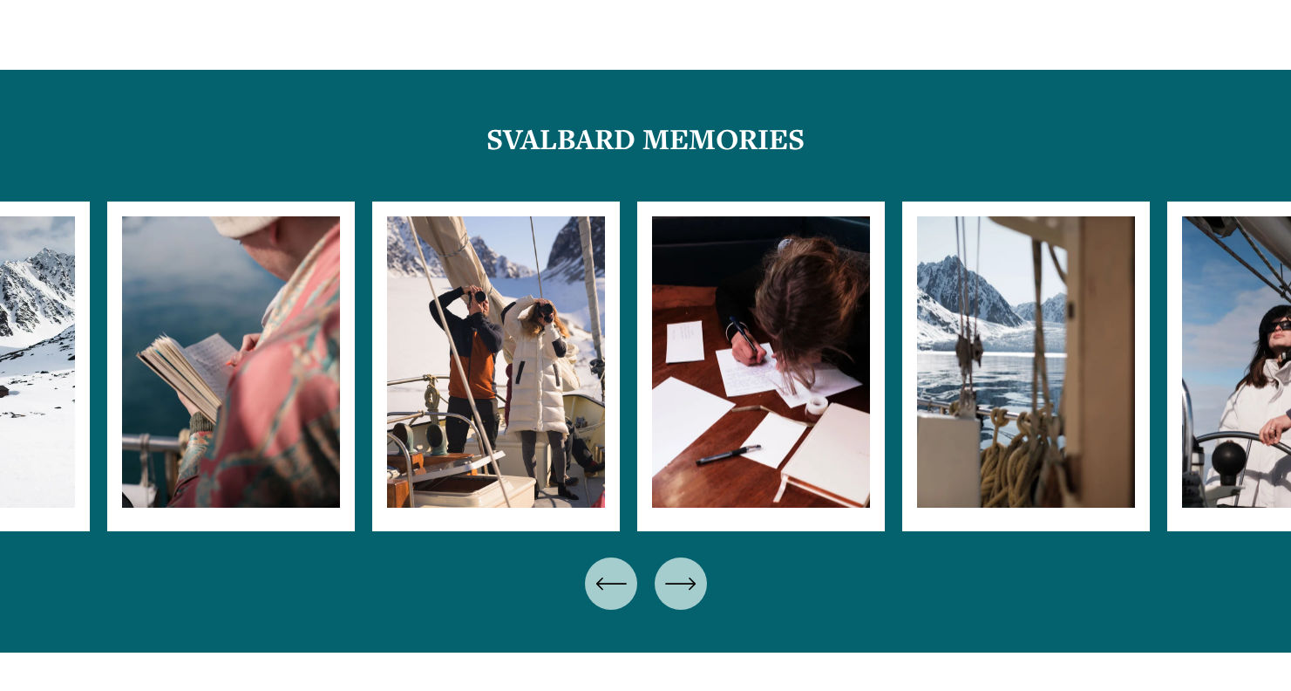
click at [696, 568] on icon "\a \a \a Next\a \a" at bounding box center [680, 583] width 31 height 31
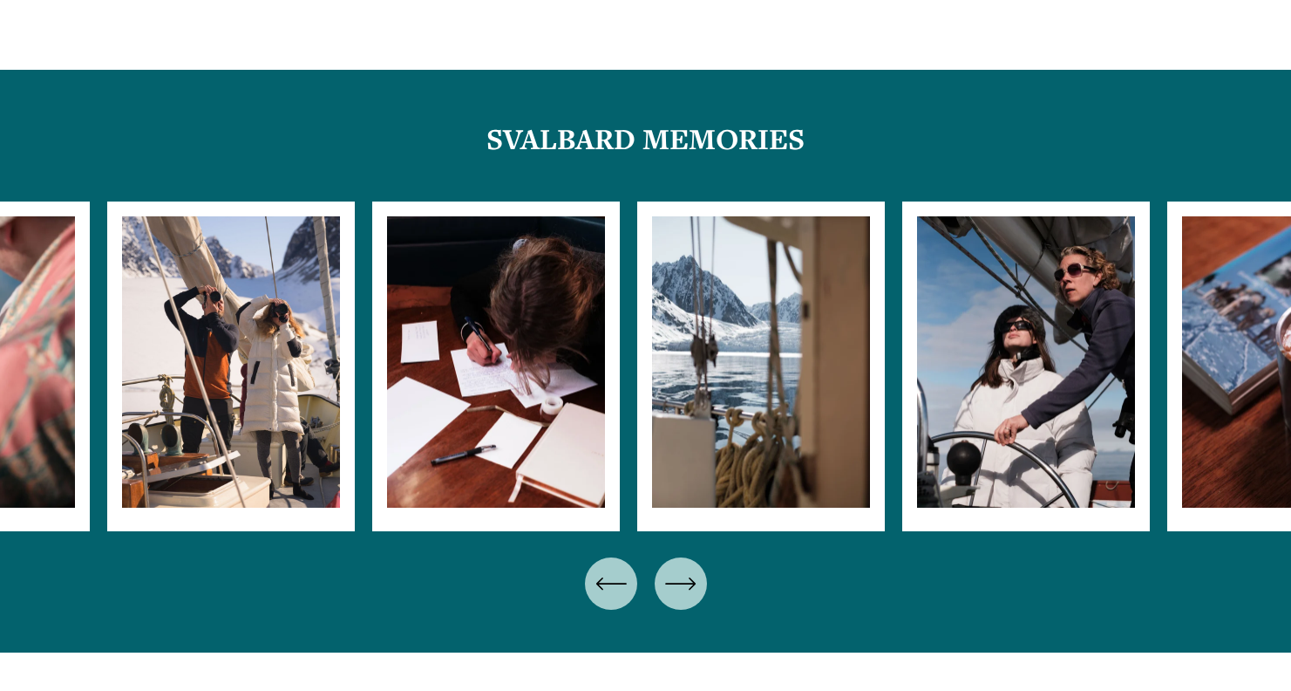
click at [696, 568] on icon "\a \a \a Next\a \a" at bounding box center [680, 583] width 31 height 31
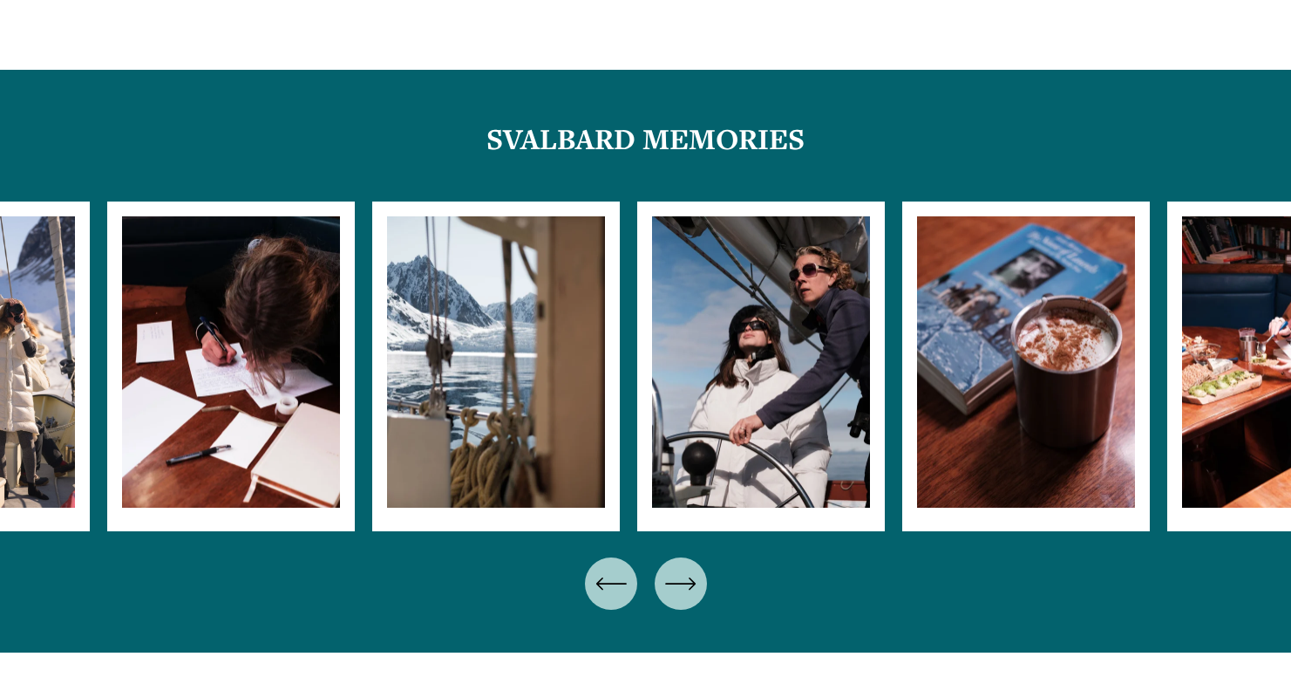
click at [696, 568] on icon "\a \a \a Next\a \a" at bounding box center [680, 583] width 31 height 31
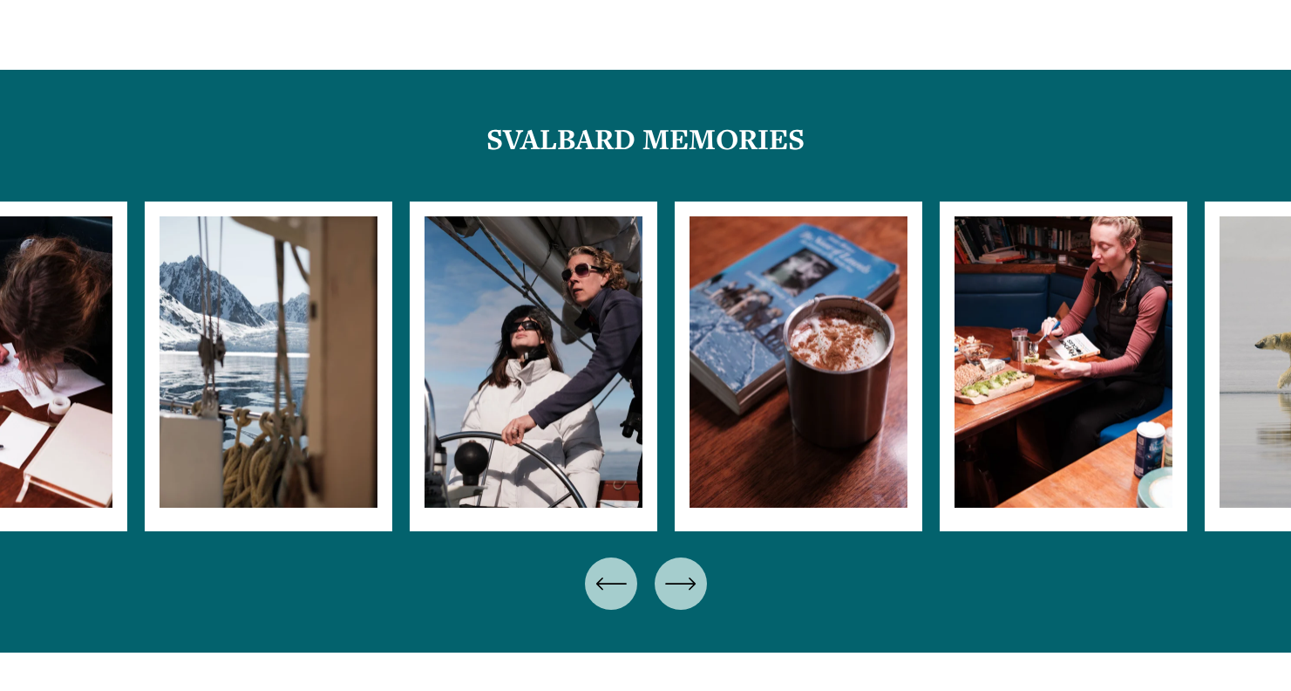
click at [696, 568] on icon "\a \a \a Next\a \a" at bounding box center [680, 583] width 31 height 31
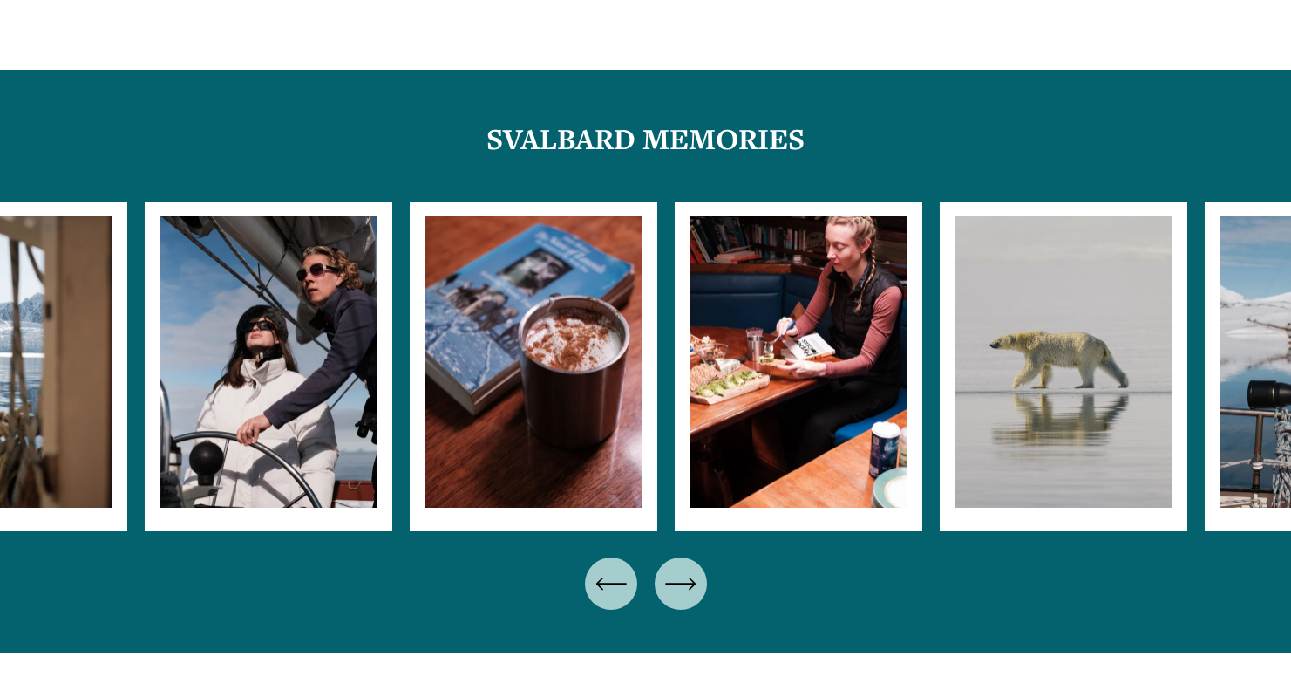
click at [696, 568] on icon "\a \a \a Next\a \a" at bounding box center [680, 583] width 31 height 31
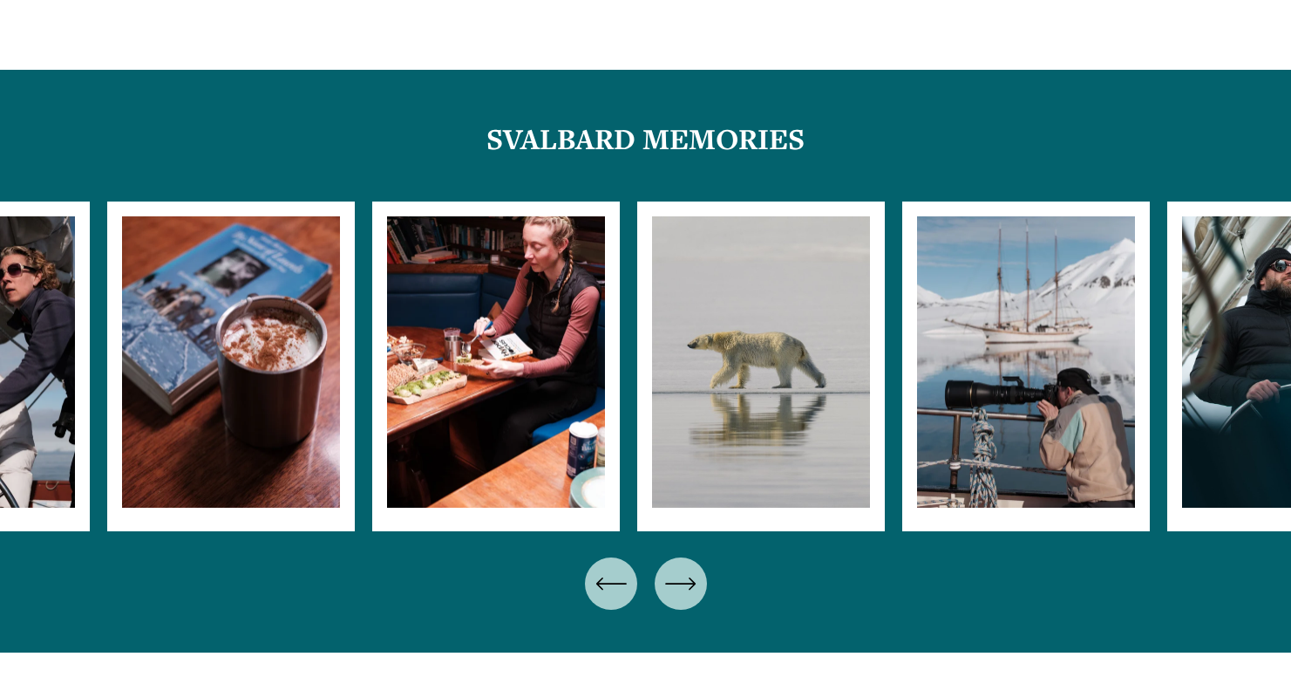
click at [696, 568] on icon "\a \a \a Next\a \a" at bounding box center [680, 583] width 31 height 31
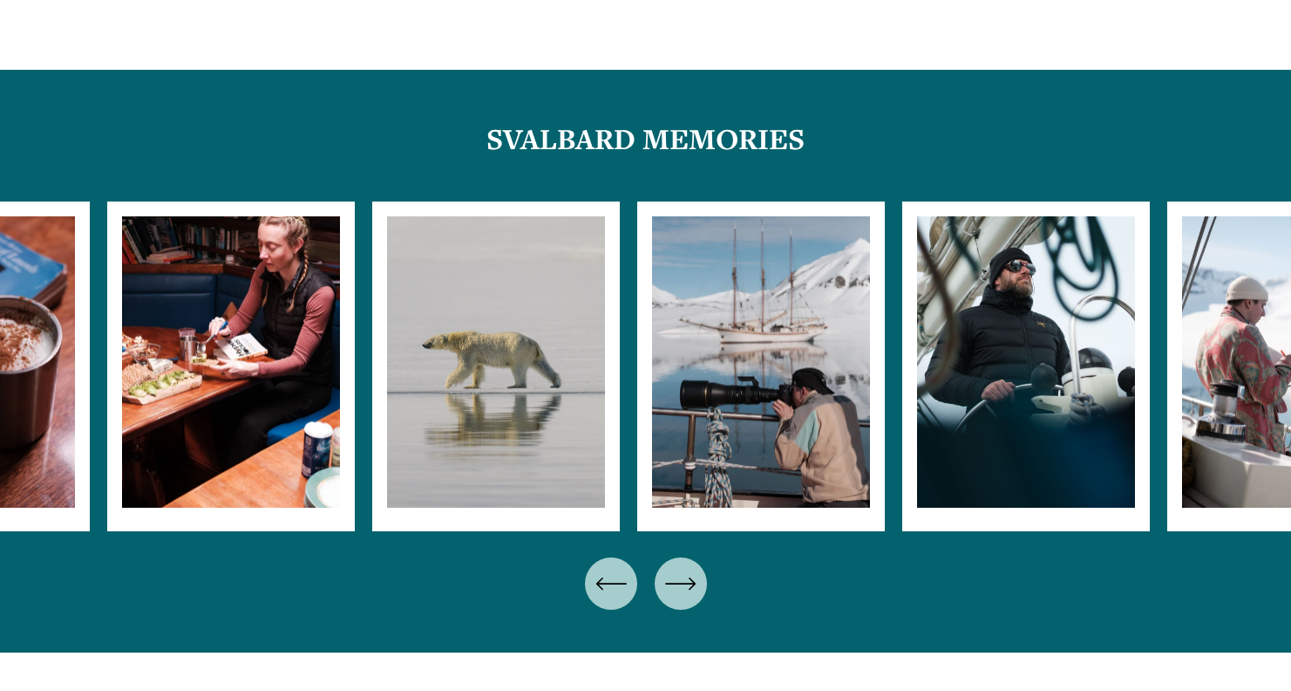
click at [696, 568] on icon "\a \a \a Next\a \a" at bounding box center [680, 583] width 31 height 31
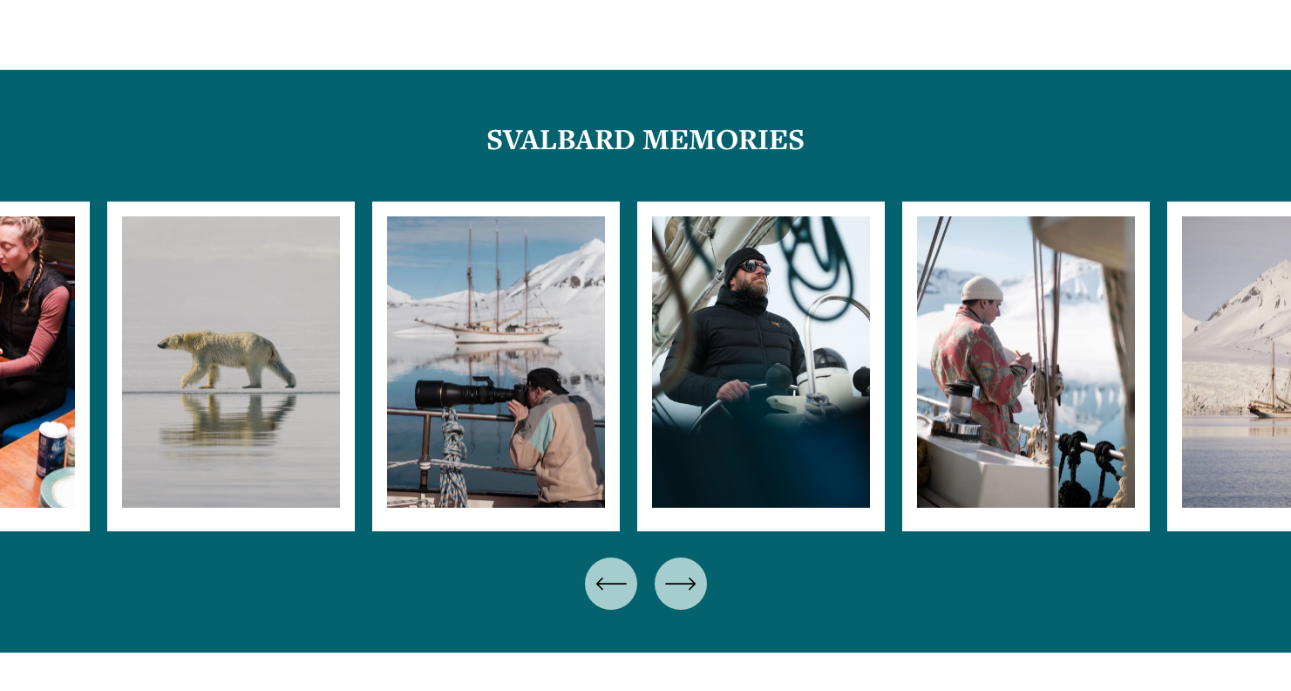
click at [696, 568] on icon "\a \a \a Next\a \a" at bounding box center [680, 583] width 31 height 31
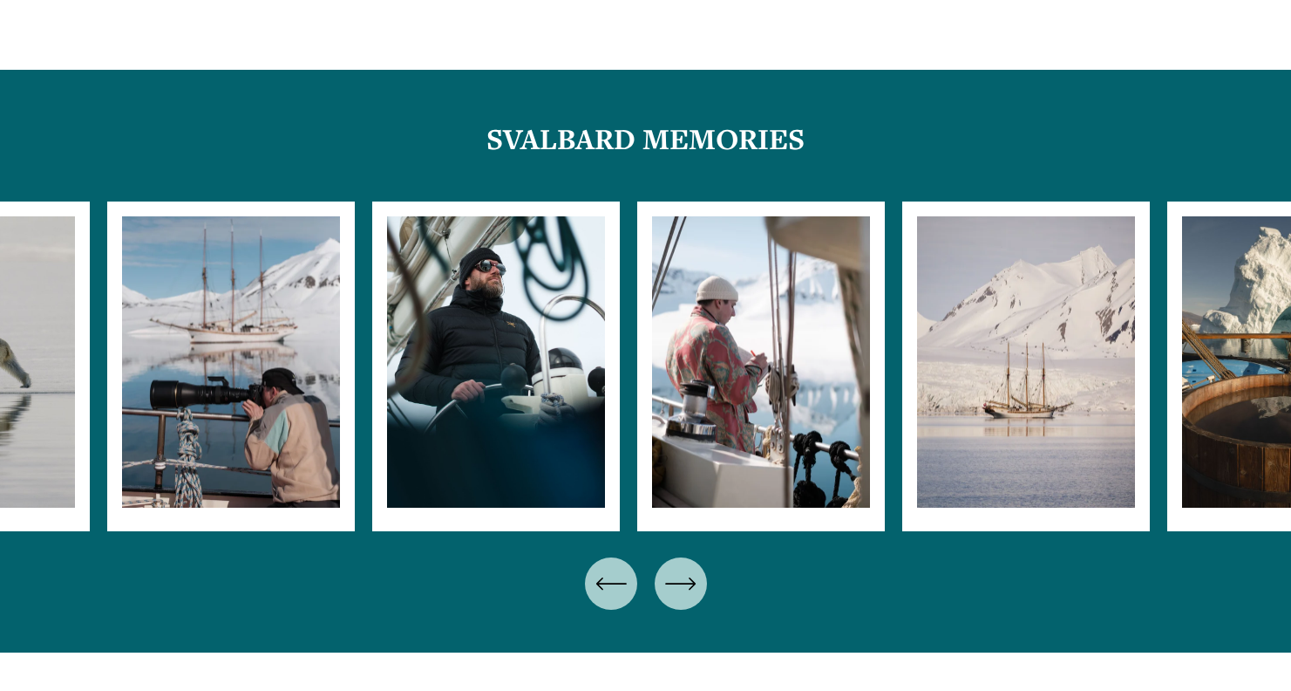
click at [696, 568] on icon "\a \a \a Next\a \a" at bounding box center [680, 583] width 31 height 31
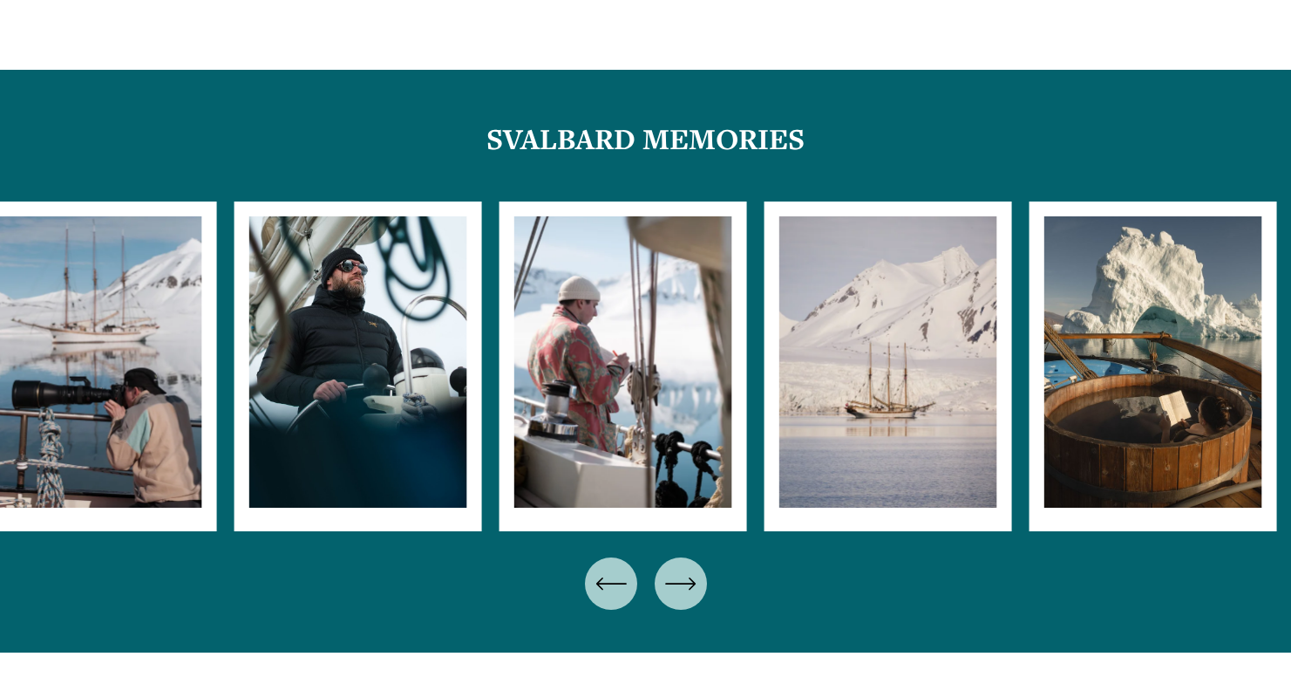
click at [696, 568] on icon "\a \a \a Next\a \a" at bounding box center [680, 583] width 31 height 31
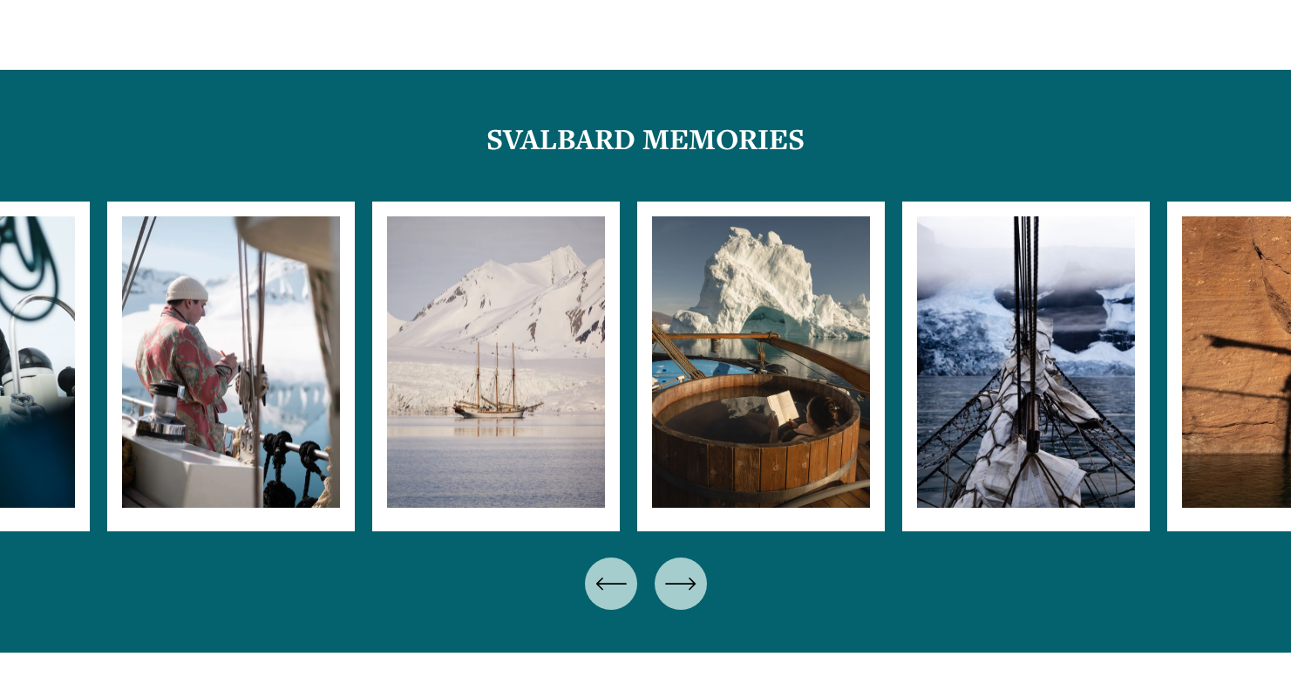
click at [180, 306] on ul "Carousel" at bounding box center [645, 366] width 1077 height 330
click at [602, 583] on icon "\a \a Previous\a \a \a" at bounding box center [611, 583] width 28 height 0
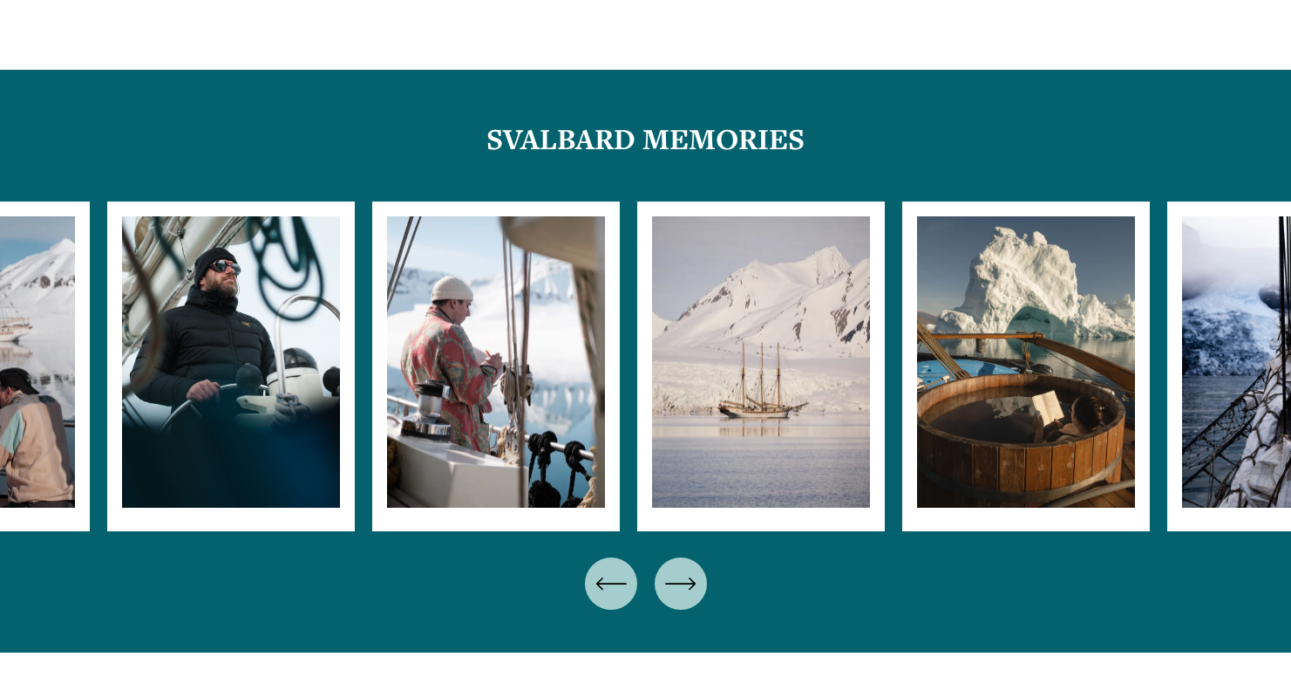
click at [678, 568] on icon "\a \a \a Next\a \a" at bounding box center [680, 583] width 31 height 31
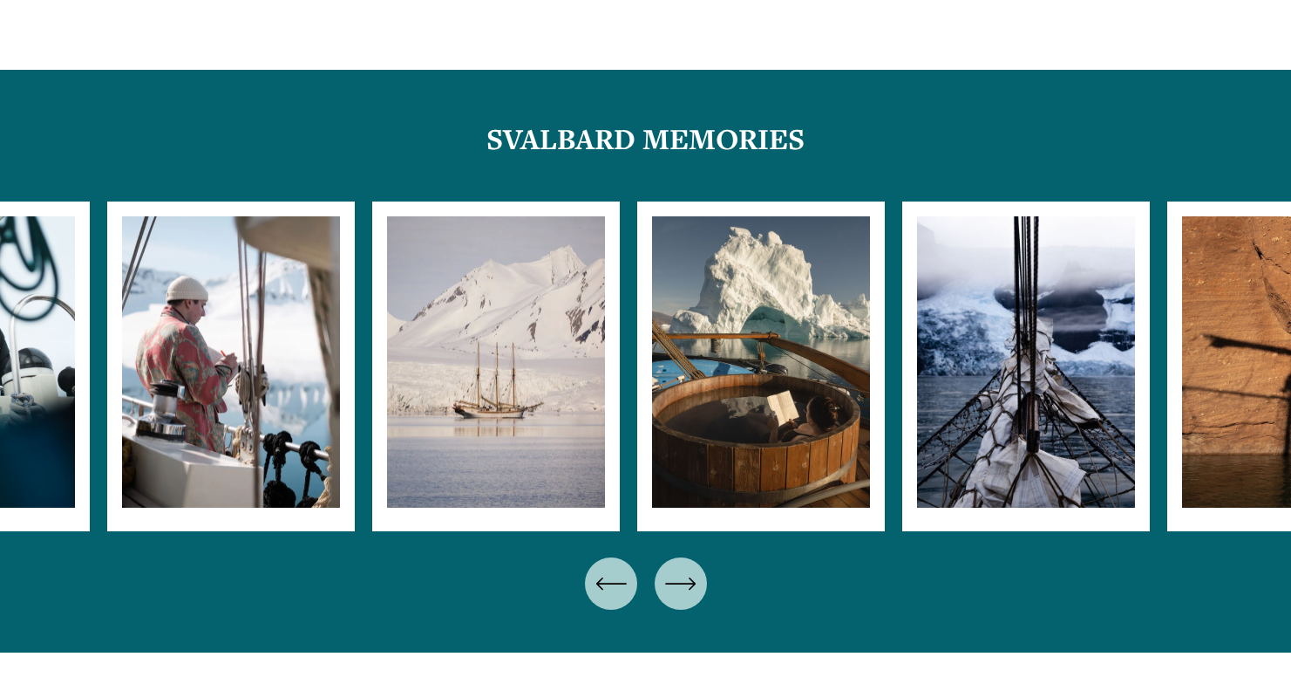
click at [678, 568] on icon "\a \a \a Next\a \a" at bounding box center [680, 583] width 31 height 31
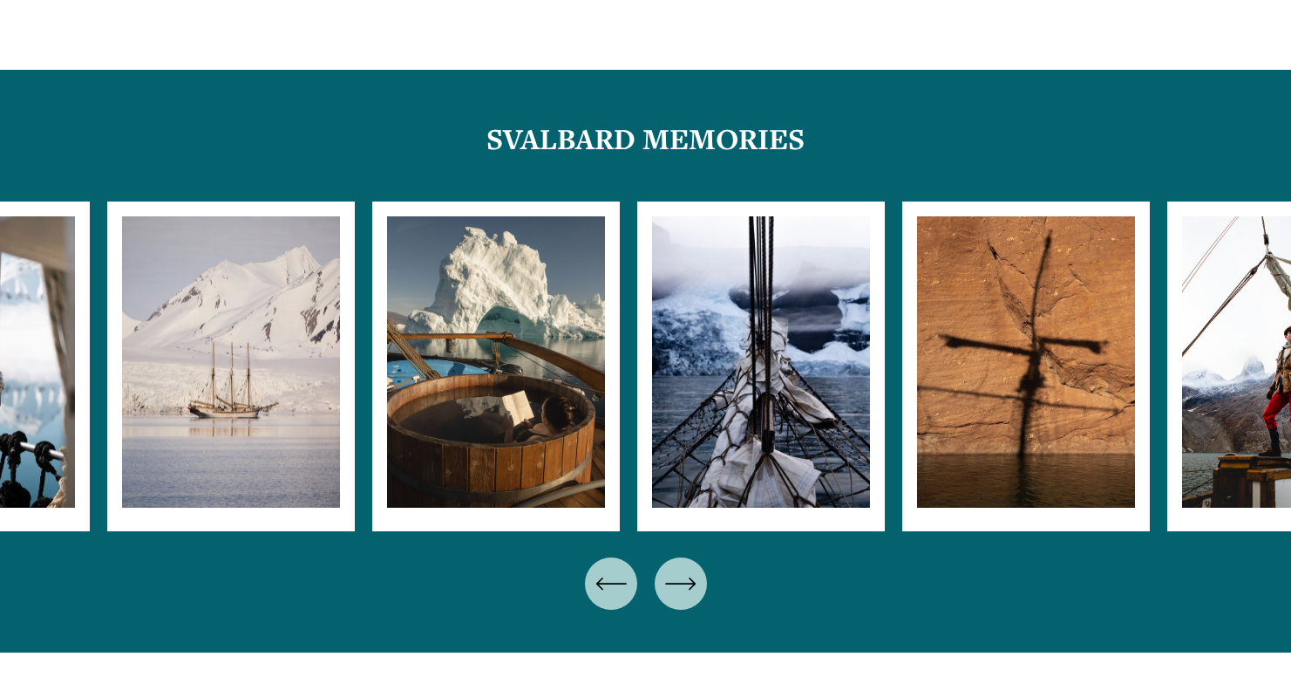
click at [678, 568] on icon "\a \a \a Next\a \a" at bounding box center [680, 583] width 31 height 31
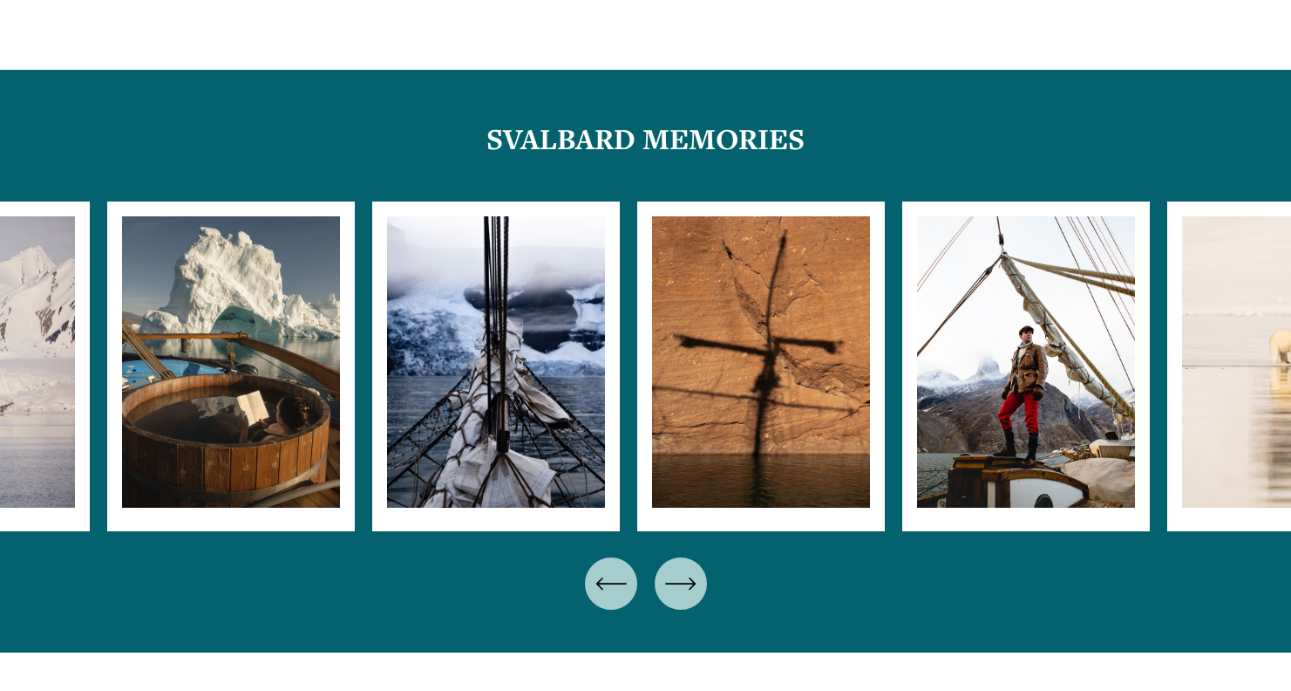
click at [678, 568] on icon "\a \a \a Next\a \a" at bounding box center [680, 583] width 31 height 31
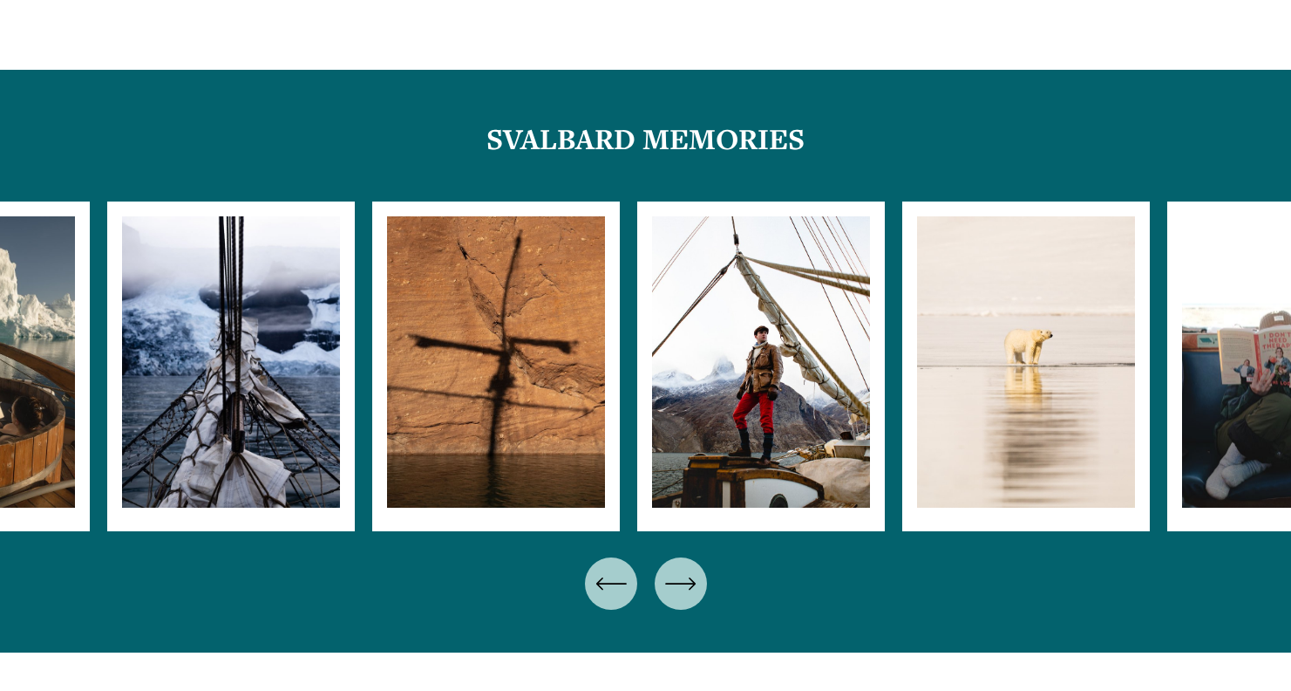
click at [678, 568] on icon "\a \a \a Next\a \a" at bounding box center [680, 583] width 31 height 31
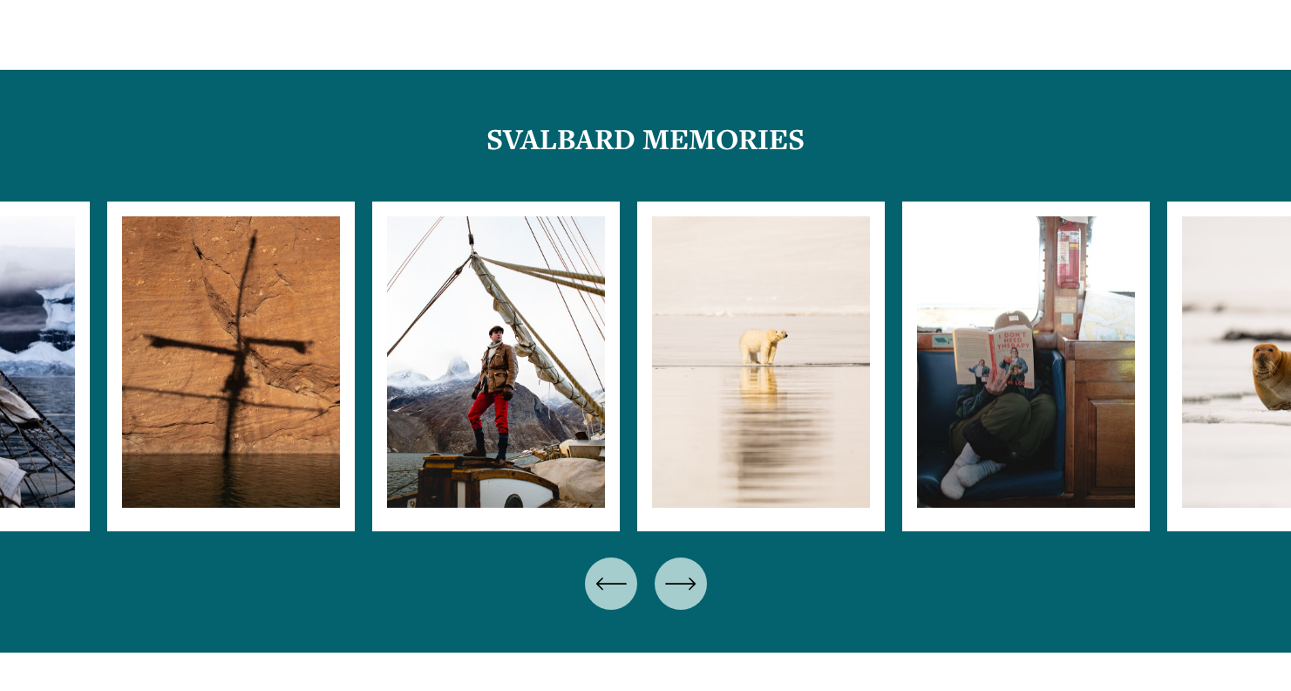
click at [678, 568] on icon "\a \a \a Next\a \a" at bounding box center [680, 583] width 31 height 31
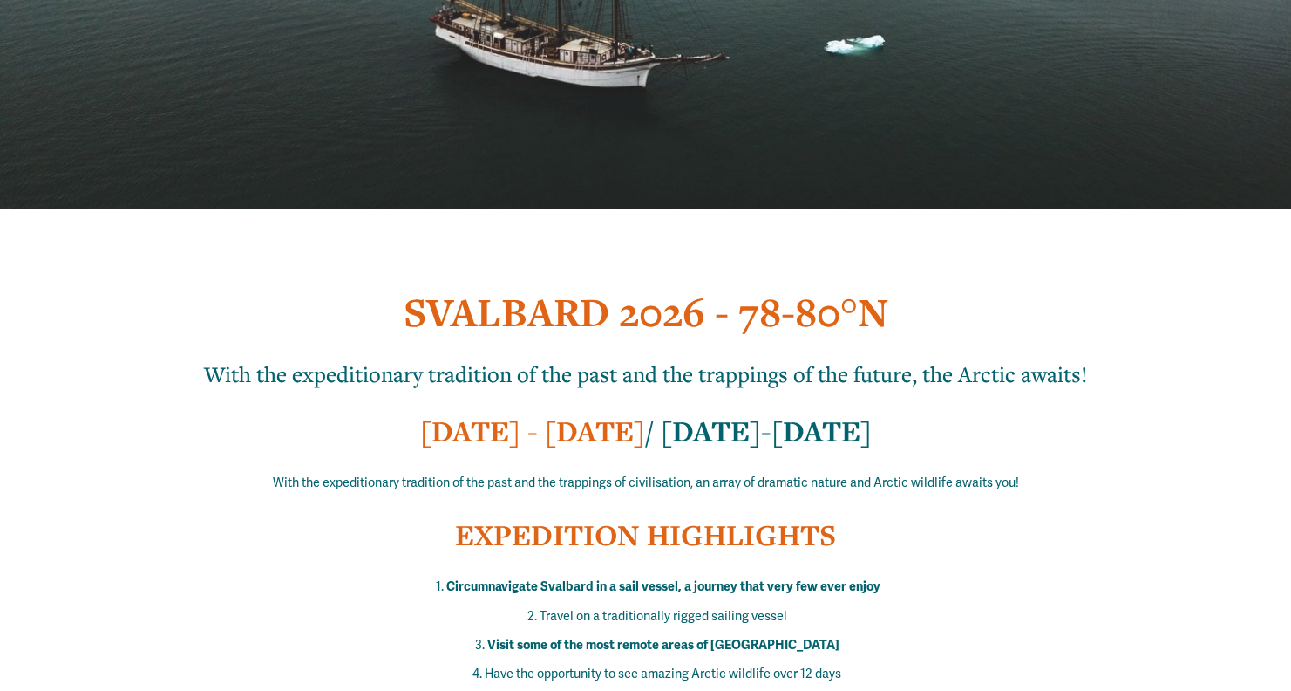
scroll to position [0, 0]
